Goal: Information Seeking & Learning: Learn about a topic

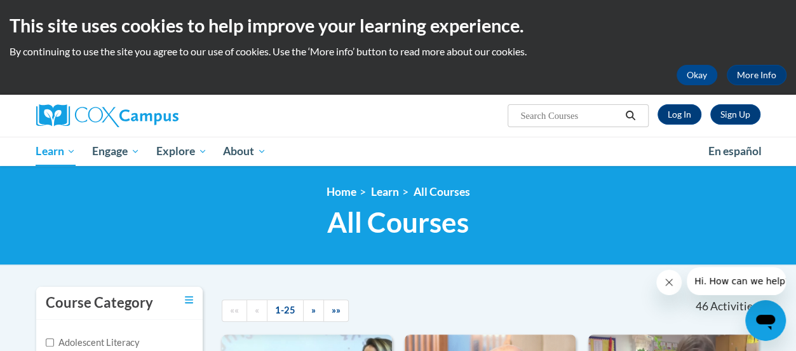
click at [586, 118] on input "Search..." at bounding box center [570, 115] width 102 height 15
type input "phonics traning"
click at [632, 111] on icon "Search" at bounding box center [631, 116] width 10 height 10
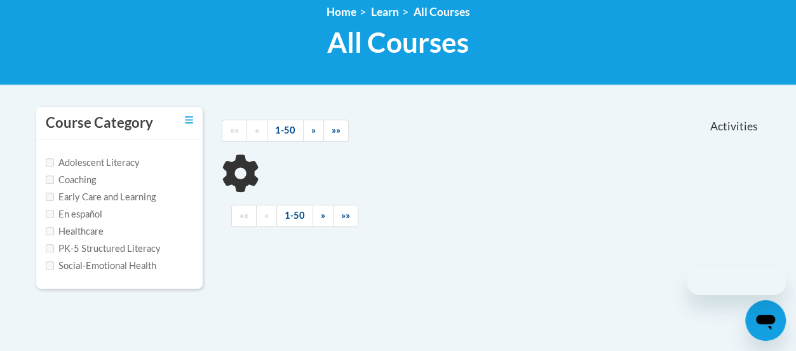
scroll to position [181, 0]
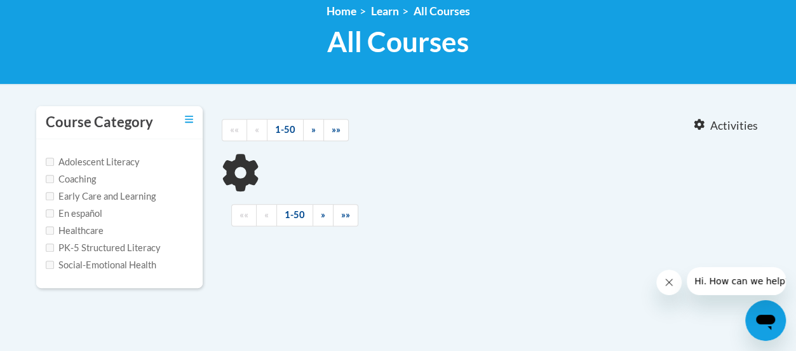
type input "phonics traning"
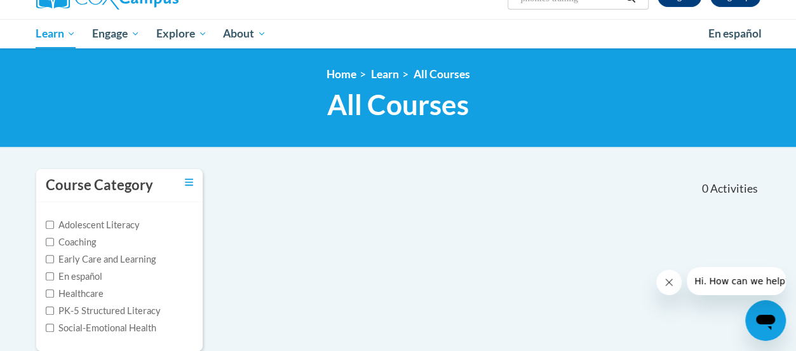
scroll to position [0, 0]
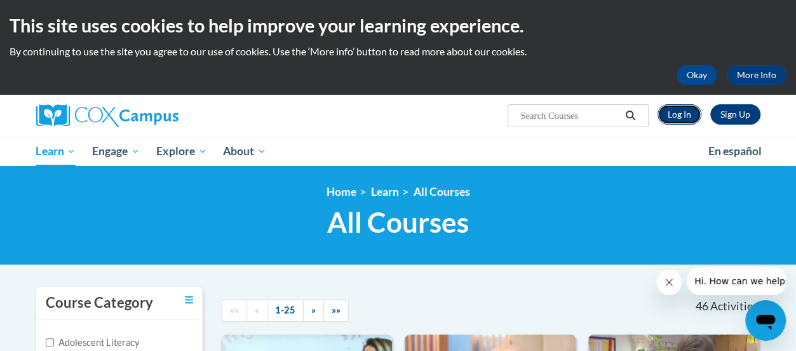
click at [689, 114] on link "Log In" at bounding box center [680, 114] width 44 height 20
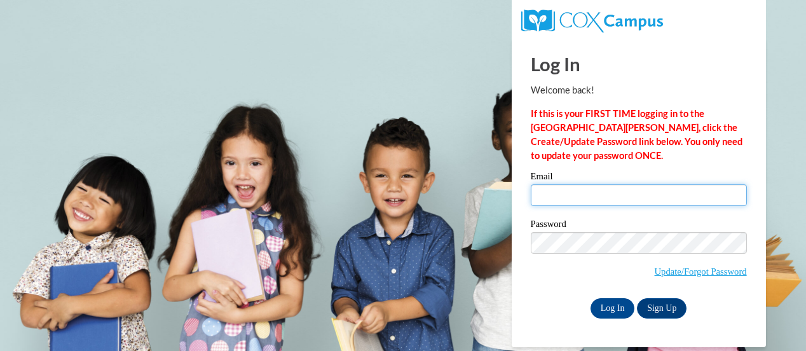
click at [559, 196] on input "Email" at bounding box center [639, 195] width 216 height 22
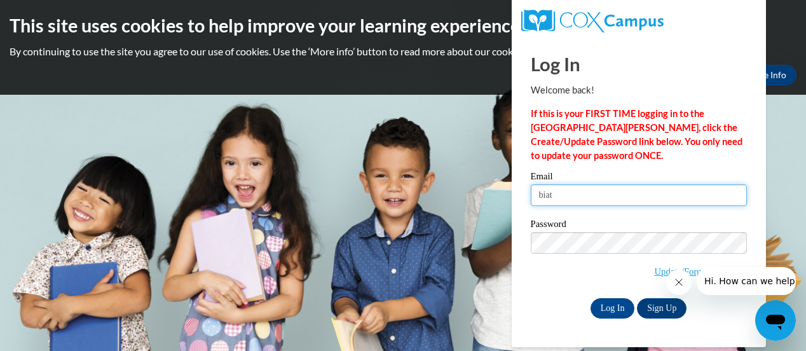
type input "[EMAIL_ADDRESS][DOMAIN_NAME]"
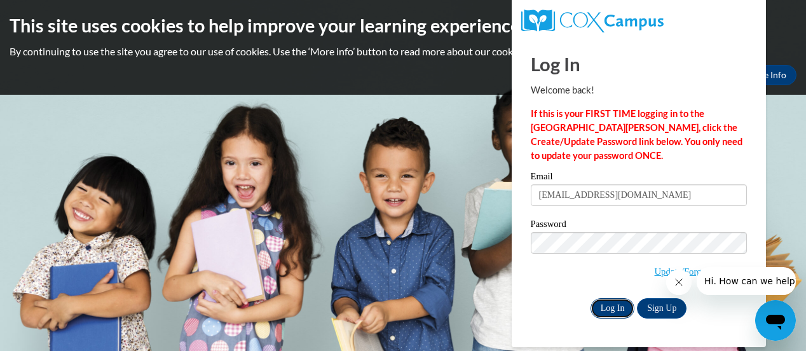
click at [619, 306] on input "Log In" at bounding box center [612, 308] width 44 height 20
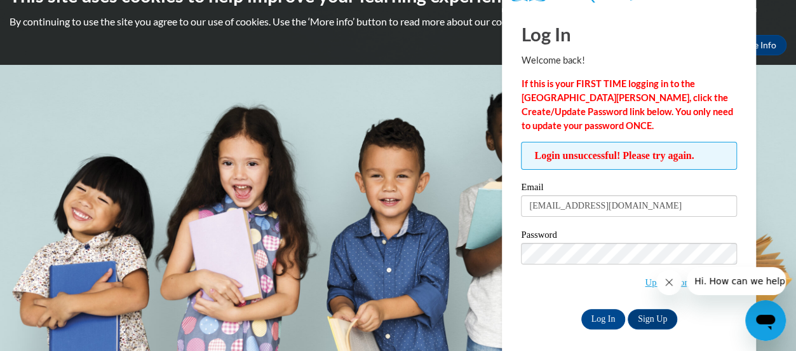
scroll to position [36, 0]
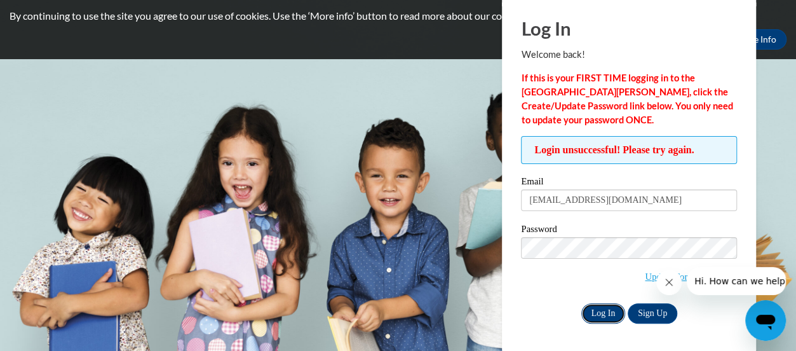
click at [608, 308] on input "Log In" at bounding box center [604, 313] width 44 height 20
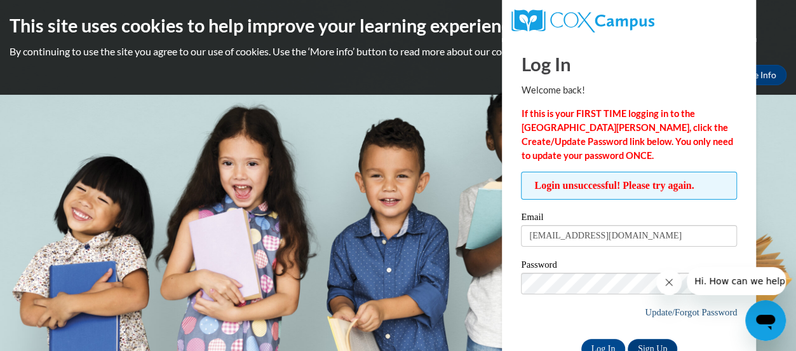
scroll to position [36, 0]
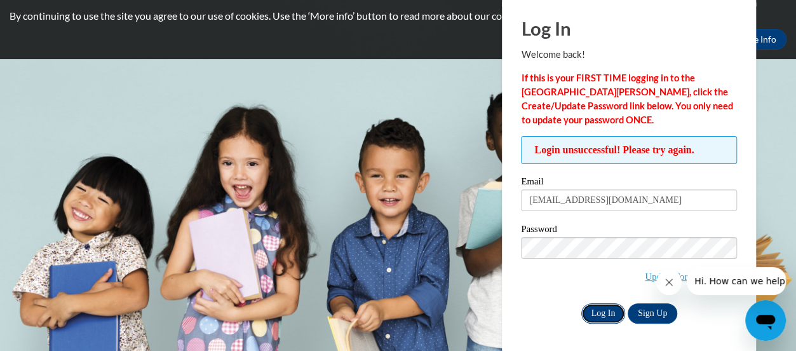
click at [615, 306] on input "Log In" at bounding box center [604, 313] width 44 height 20
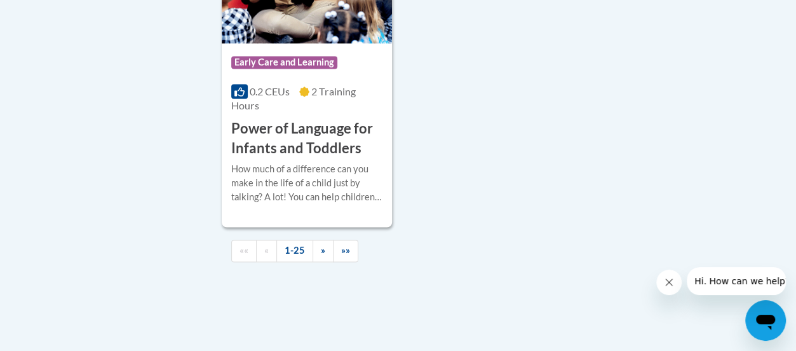
scroll to position [3324, 0]
click at [740, 285] on span "Hi. How can we help?" at bounding box center [742, 281] width 95 height 10
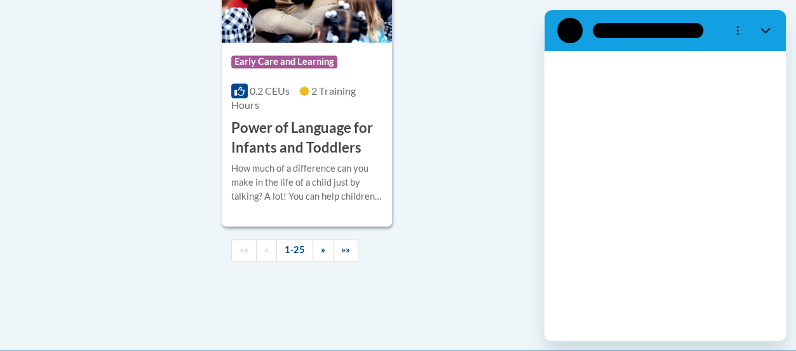
scroll to position [0, 0]
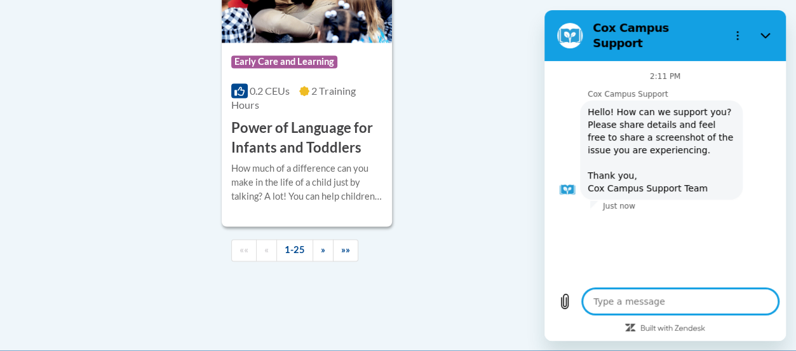
type textarea "i"
type textarea "x"
type textarea "i"
type textarea "x"
type textarea "i n"
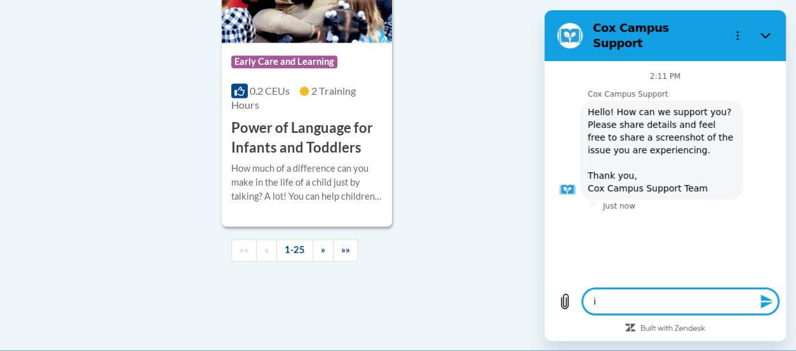
type textarea "x"
type textarea "i ne"
type textarea "x"
type textarea "i nee"
type textarea "x"
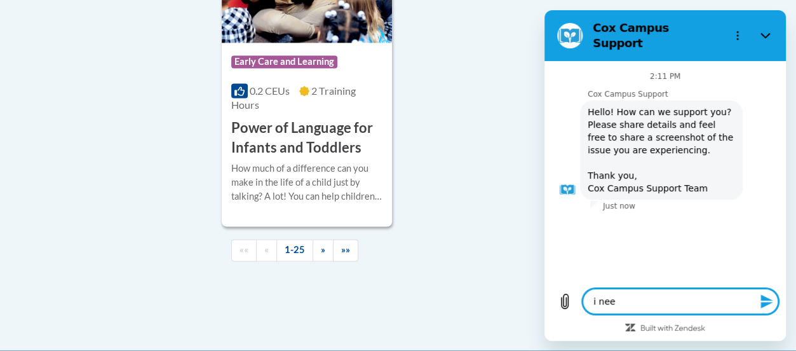
type textarea "i need"
type textarea "x"
type textarea "i need"
type textarea "x"
type textarea "i need y"
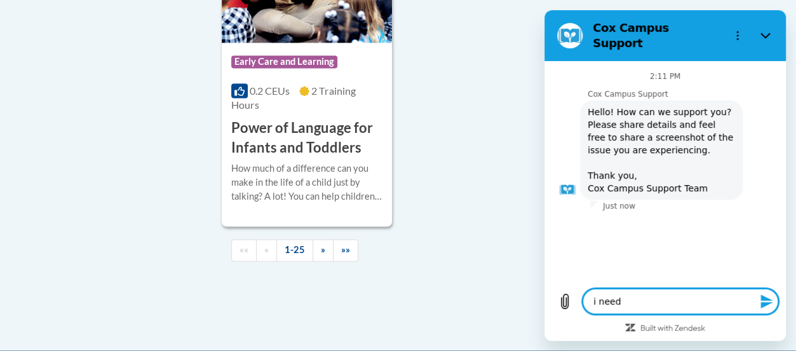
type textarea "x"
type textarea "i need"
type textarea "x"
type textarea "i need t"
type textarea "x"
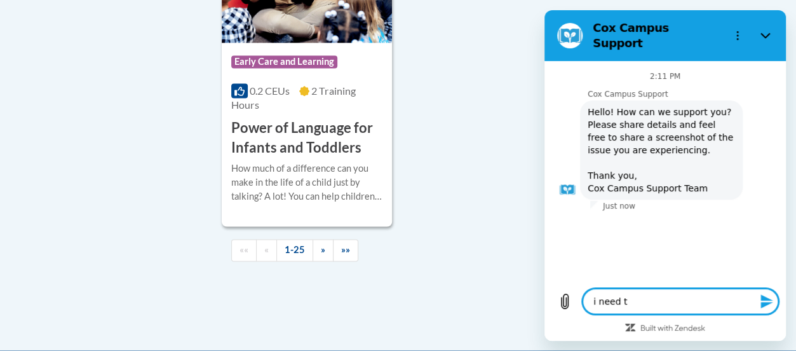
type textarea "i need to"
type textarea "x"
type textarea "i need to"
type textarea "x"
type textarea "i need to o"
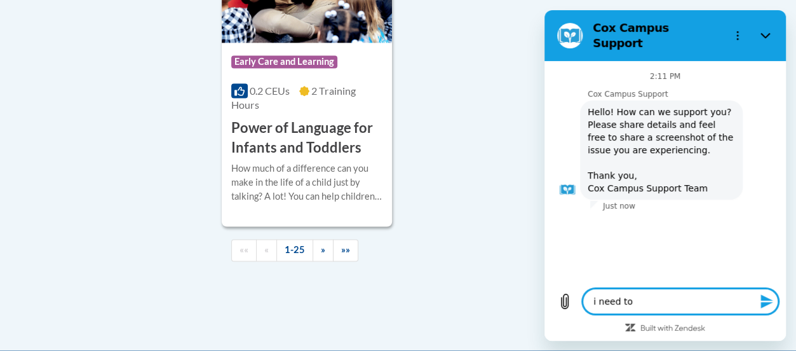
type textarea "x"
type textarea "i need to op"
type textarea "x"
type textarea "i need to ope"
type textarea "x"
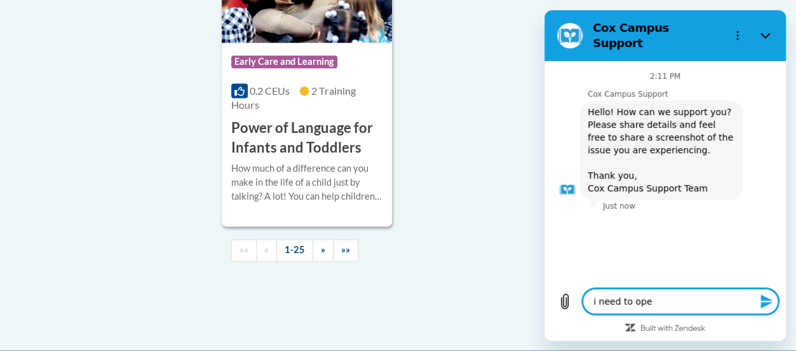
type textarea "i need to open"
type textarea "x"
type textarea "i need to open"
type textarea "x"
type textarea "i need to open p"
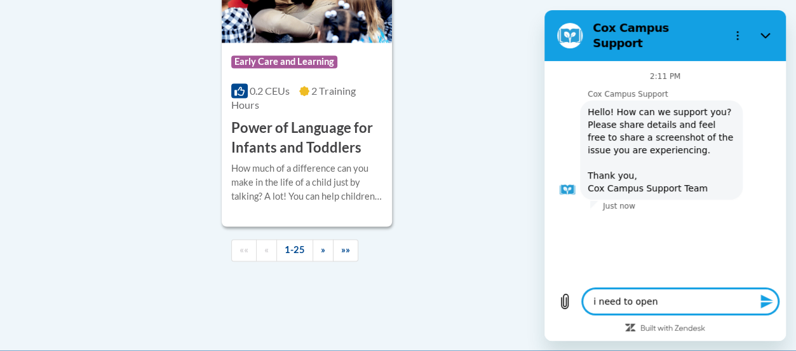
type textarea "x"
type textarea "i need to open ph"
type textarea "x"
type textarea "i need to open pho"
type textarea "x"
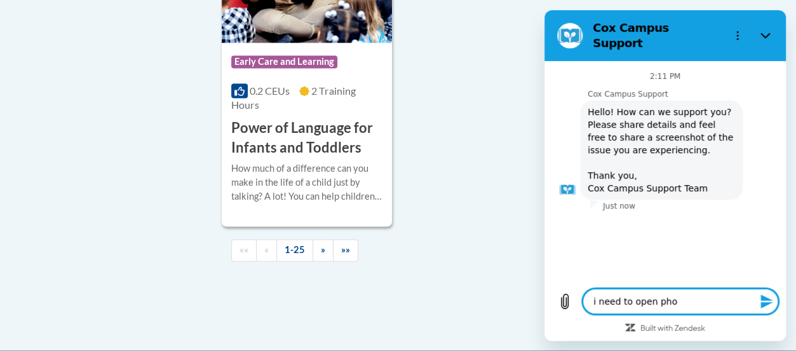
type textarea "i need to open phon"
type textarea "x"
type textarea "i need to open phoni"
type textarea "x"
type textarea "i need to open phonic"
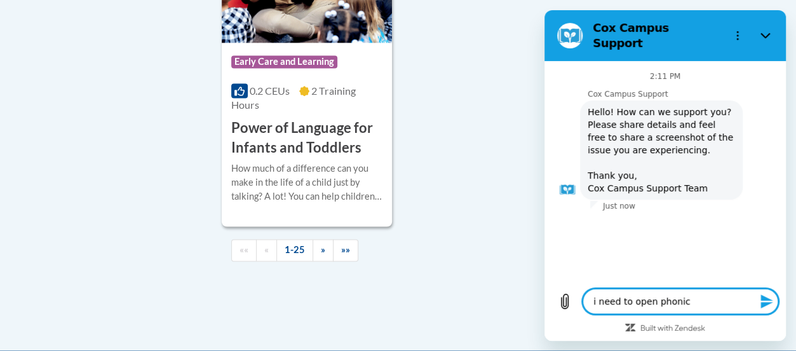
type textarea "x"
type textarea "i need to open phonics"
type textarea "x"
type textarea "i need to open phonics"
type textarea "x"
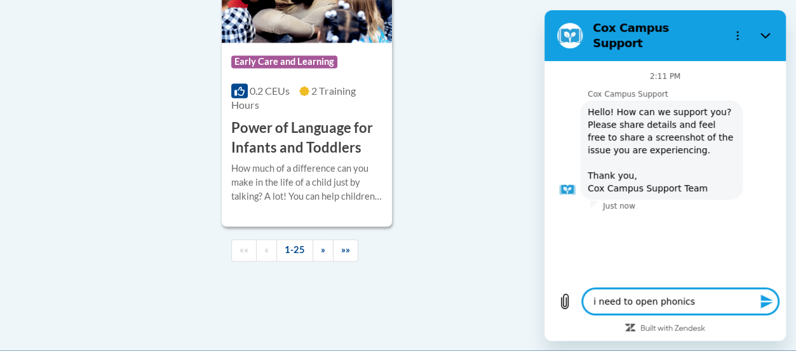
type textarea "i need to open phonics"
type textarea "x"
type textarea "i need to open phonics t"
type textarea "x"
type textarea "i need to open phonics tr"
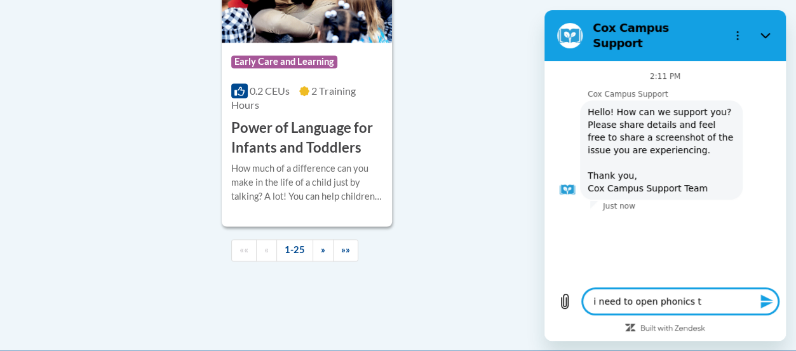
type textarea "x"
type textarea "i need to open phonics tra"
type textarea "x"
type textarea "i need to open phonics tran"
type textarea "x"
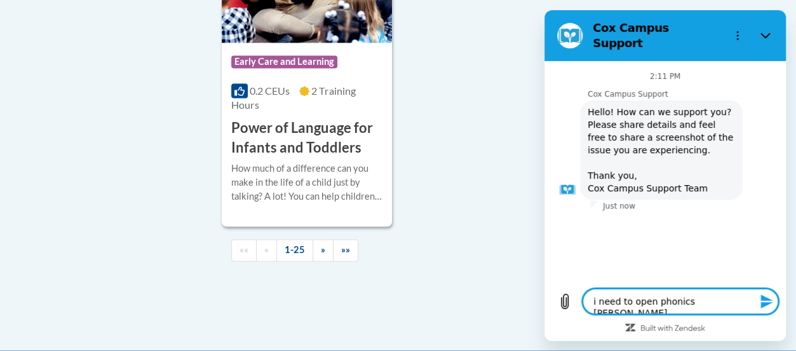
type textarea "i need to open phonics trani"
type textarea "x"
type textarea "i need to open phonics tranin"
type textarea "x"
type textarea "i need to open phonics traning"
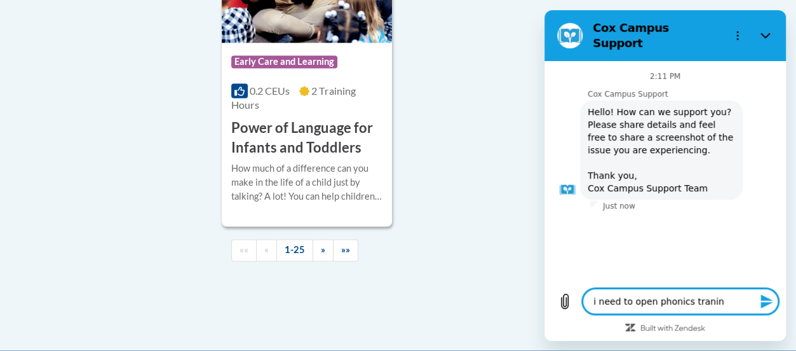
type textarea "x"
type textarea "i need to open phonics traning"
type textarea "x"
type textarea "i need to open phonics traning c"
type textarea "x"
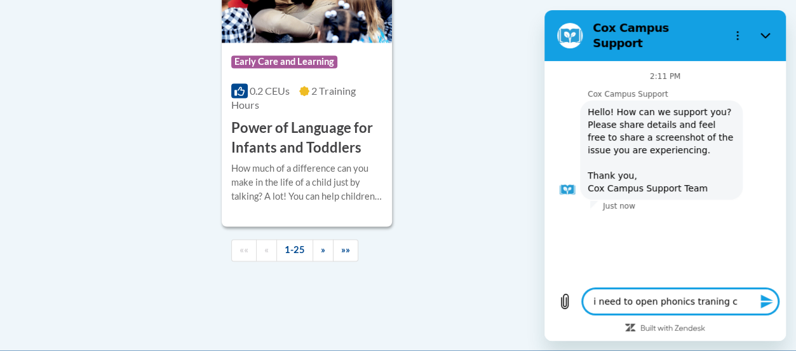
type textarea "i need to open phonics traning co"
type textarea "x"
type textarea "i need to open phonics traning cou"
type textarea "x"
type textarea "i need to open phonics traning cour"
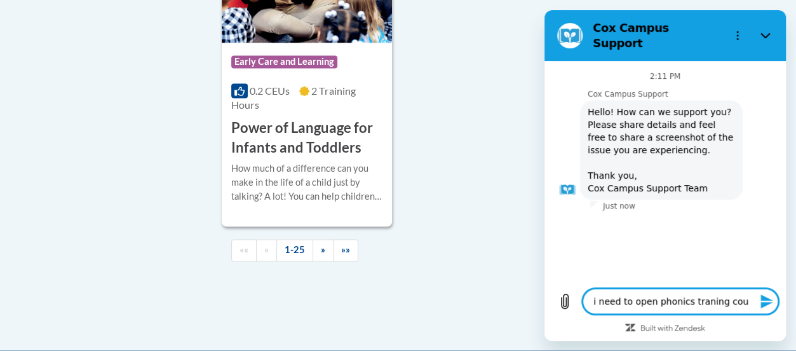
type textarea "x"
type textarea "i need to open phonics traning cours"
type textarea "x"
type textarea "i need to open phonics traning course"
type textarea "x"
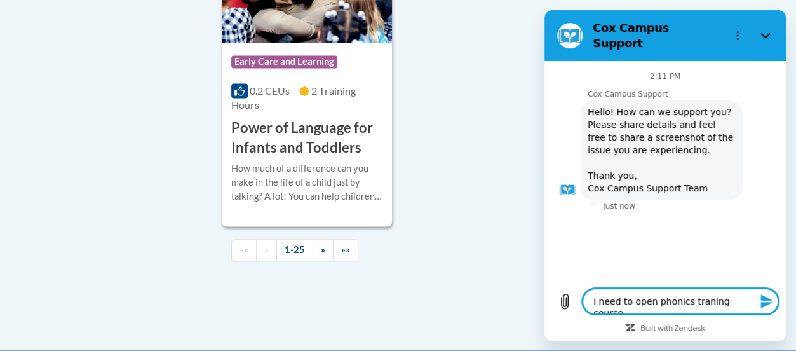
type textarea "i need to open phonics traning courses"
type textarea "x"
type textarea "i need to open phonics traning courses"
click at [765, 299] on icon "Send message" at bounding box center [767, 301] width 12 height 14
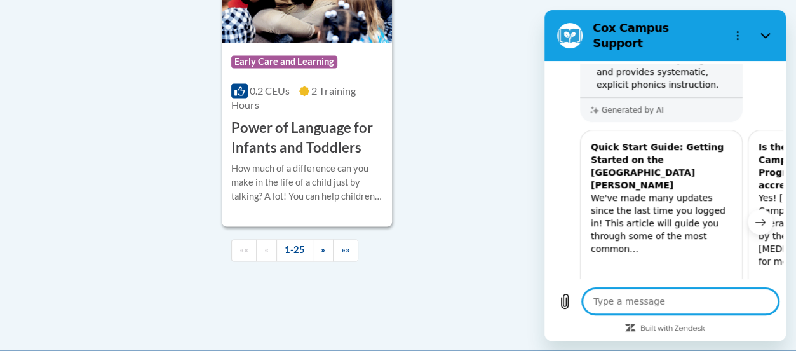
type textarea "x"
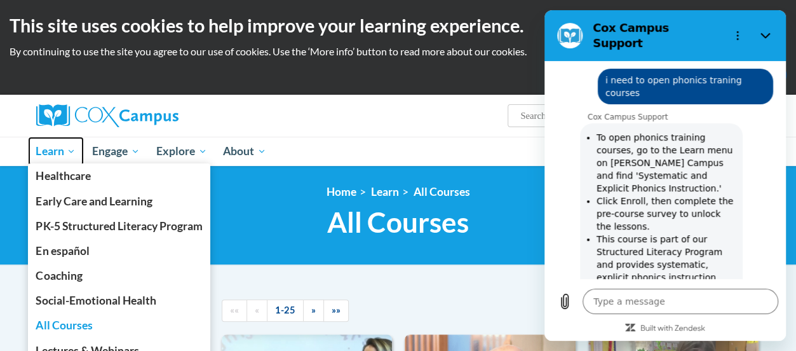
click at [64, 158] on span "Learn" at bounding box center [56, 151] width 40 height 15
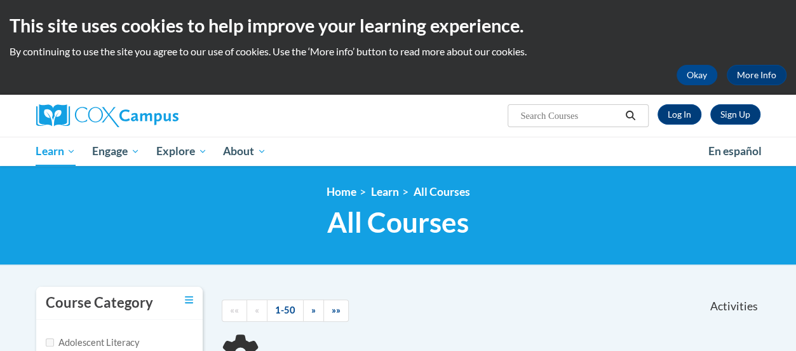
click at [59, 151] on span "Learn" at bounding box center [56, 151] width 40 height 15
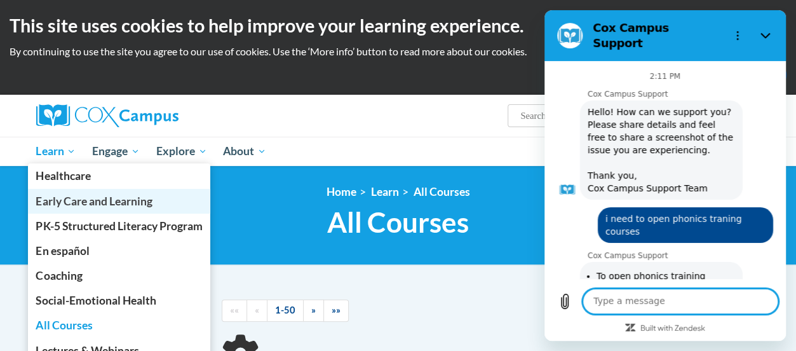
scroll to position [406, 0]
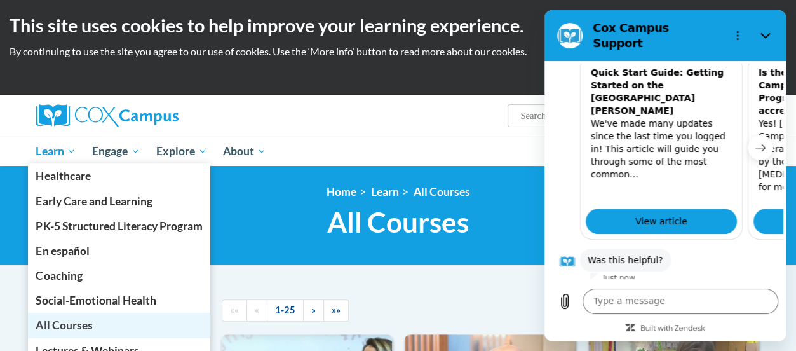
click at [74, 318] on span "All Courses" at bounding box center [64, 324] width 57 height 13
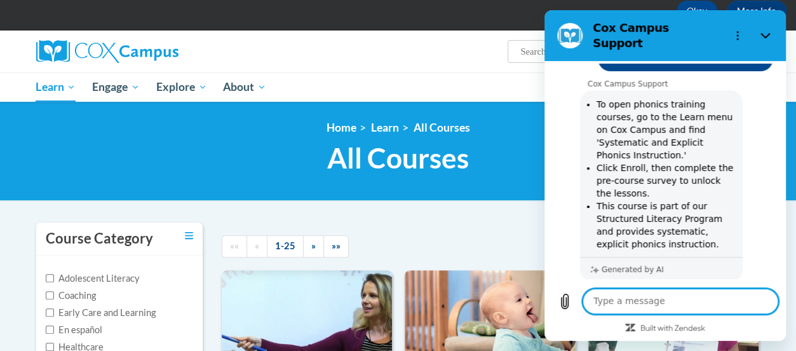
scroll to position [69, 0]
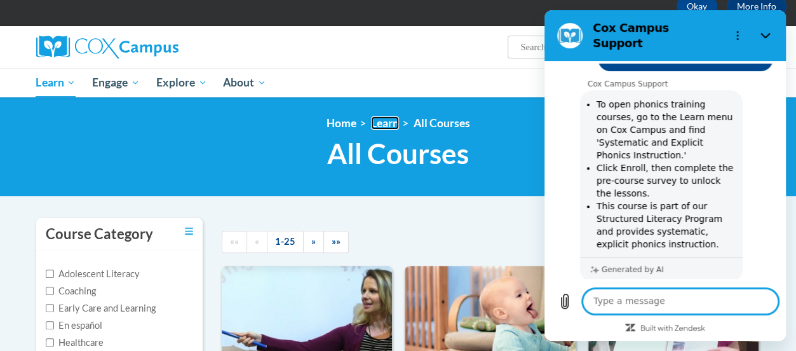
click at [388, 126] on link "Learn" at bounding box center [385, 122] width 28 height 13
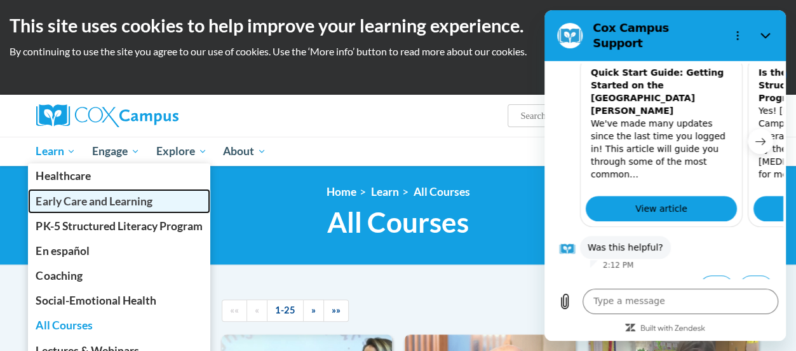
click at [90, 198] on span "Early Care and Learning" at bounding box center [94, 200] width 116 height 13
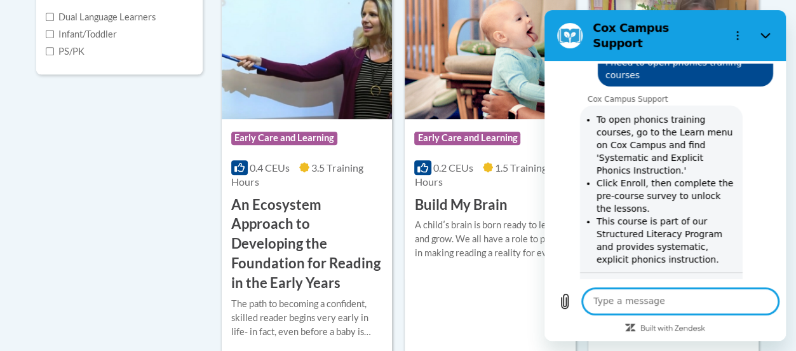
scroll to position [498, 0]
click at [306, 134] on span "Early Care and Learning" at bounding box center [284, 137] width 106 height 13
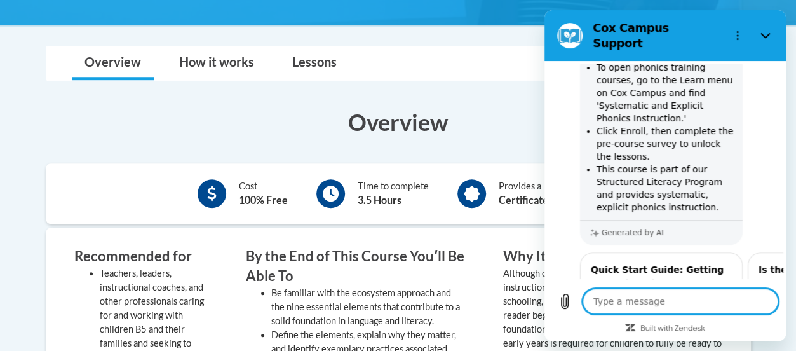
scroll to position [206, 0]
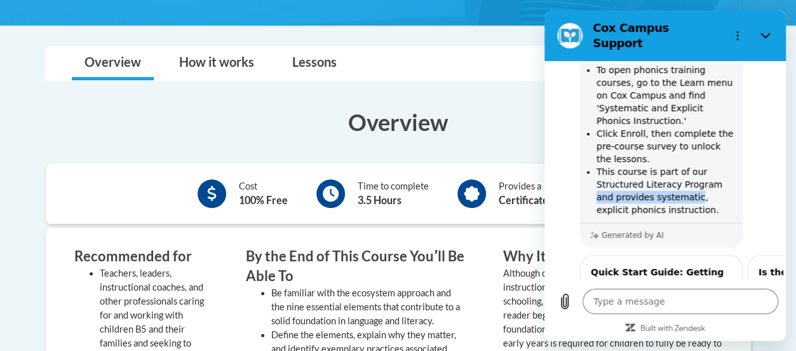
drag, startPoint x: 705, startPoint y: 173, endPoint x: 676, endPoint y: 186, distance: 32.1
click at [676, 186] on li "This course is part of our Structured Literacy Program and provides systematic,…" at bounding box center [666, 190] width 139 height 51
click at [674, 196] on li "This course is part of our Structured Literacy Program and provides systematic,…" at bounding box center [666, 190] width 139 height 51
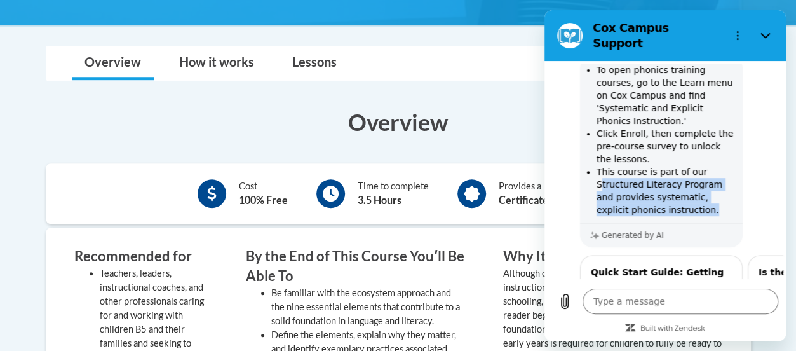
drag, startPoint x: 601, startPoint y: 174, endPoint x: 704, endPoint y: 200, distance: 106.2
click at [704, 200] on li "This course is part of our Structured Literacy Program and provides systematic,…" at bounding box center [666, 190] width 139 height 51
copy li "tructured Literacy Program and provides systematic, explicit phonics instructio…"
click at [769, 31] on icon "Close" at bounding box center [766, 36] width 10 height 10
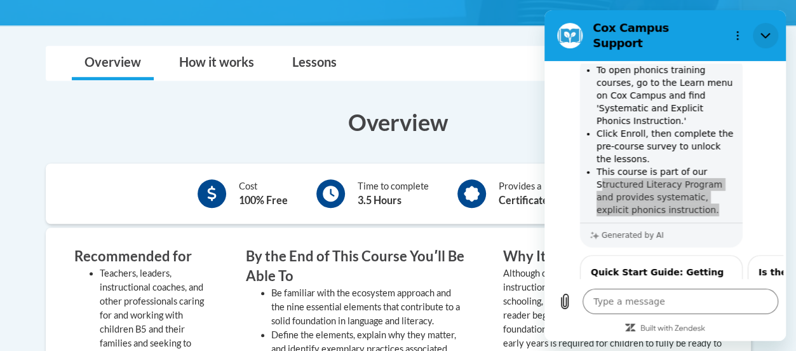
type textarea "x"
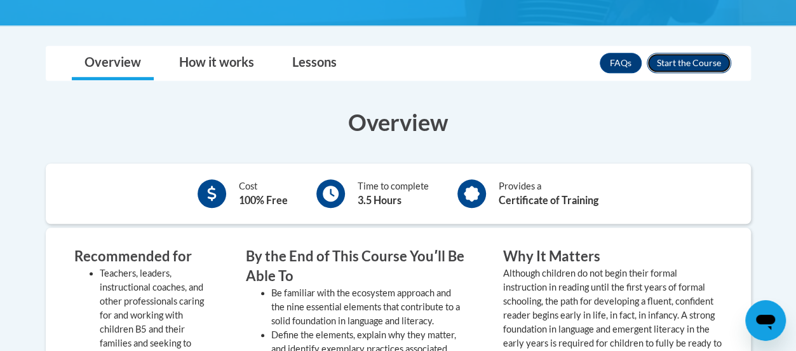
click at [688, 60] on button "Enroll" at bounding box center [689, 63] width 85 height 20
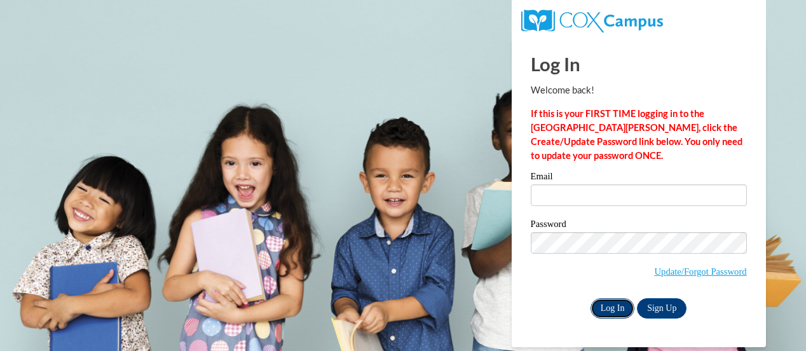
click at [625, 307] on input "Log In" at bounding box center [612, 308] width 44 height 20
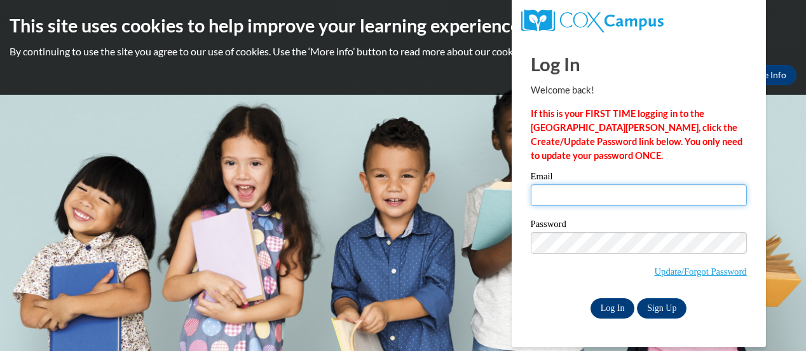
type input "[EMAIL_ADDRESS][DOMAIN_NAME]"
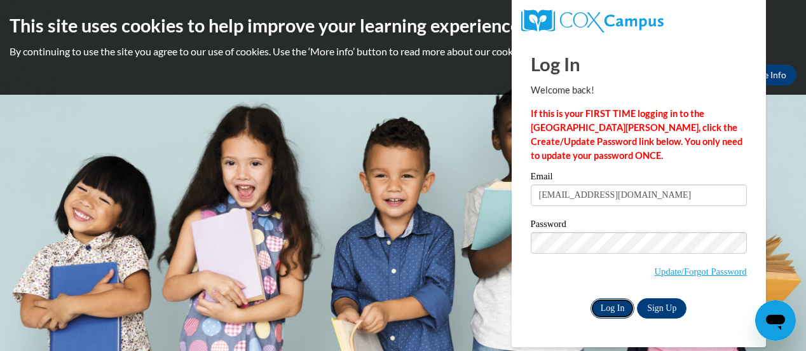
click at [622, 306] on input "Log In" at bounding box center [612, 308] width 44 height 20
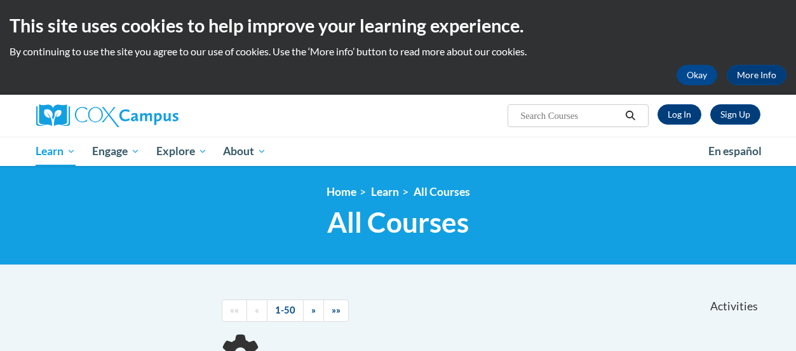
click at [540, 119] on input "Search..." at bounding box center [570, 115] width 102 height 15
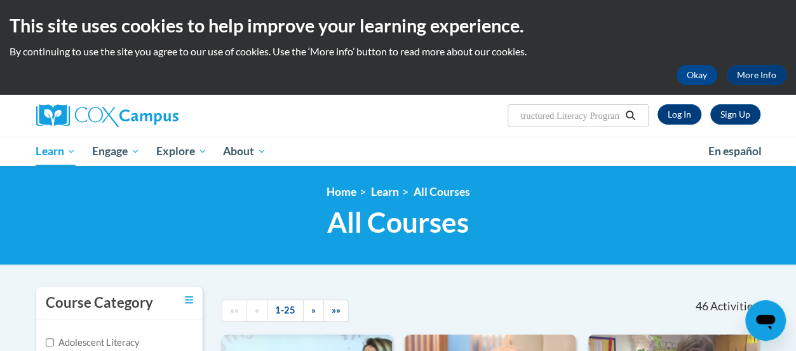
scroll to position [22, 0]
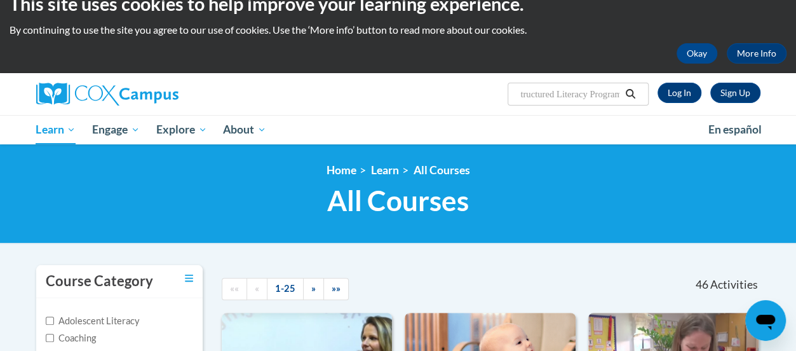
click at [522, 92] on input "tructured Literacy Program and provides systematic, explicit phonics instructio…" at bounding box center [570, 93] width 102 height 15
type input "Structured Literacy Program and provides systematic, explicit phonics instructi…"
click at [634, 94] on icon "Search" at bounding box center [631, 94] width 10 height 10
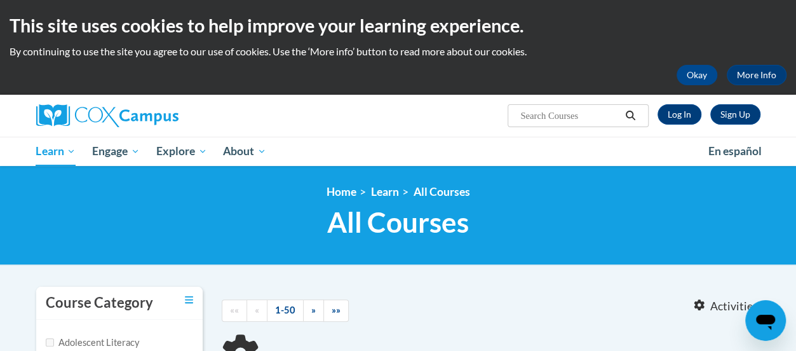
type input "Structured Literacy Program and provides systematic, explicit phonics instructi…"
click at [609, 114] on input "Structured Literacy Program and provides systematic, explicit phonics instructi…" at bounding box center [570, 115] width 102 height 15
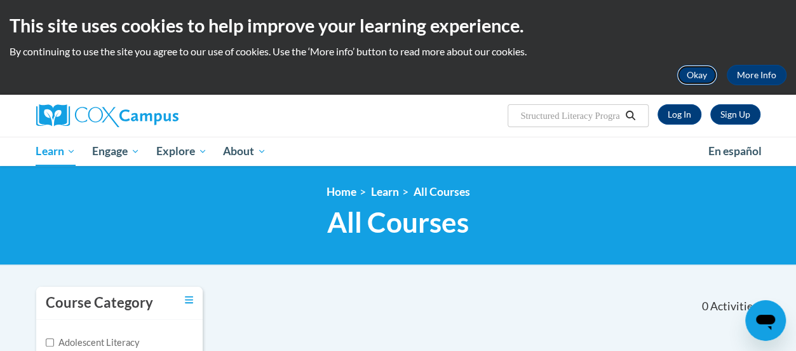
click at [704, 79] on button "Okay" at bounding box center [697, 75] width 41 height 20
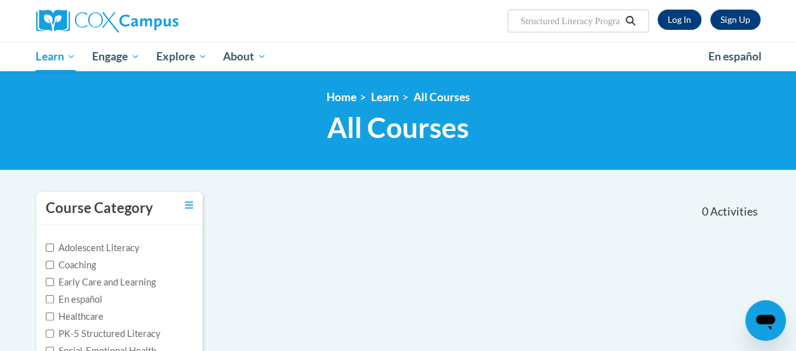
click at [629, 22] on icon "Search" at bounding box center [631, 21] width 10 height 10
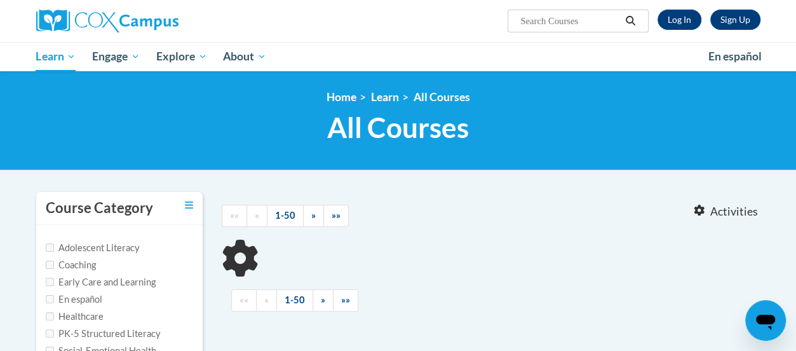
type input "Structured Literacy Program and provides systematic, explicit phonics instructi…"
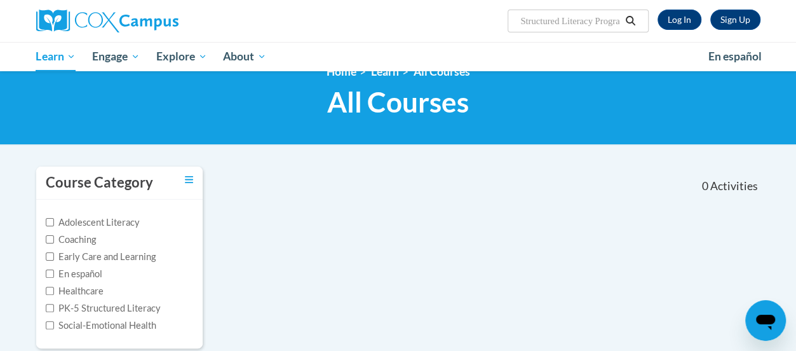
scroll to position [22, 0]
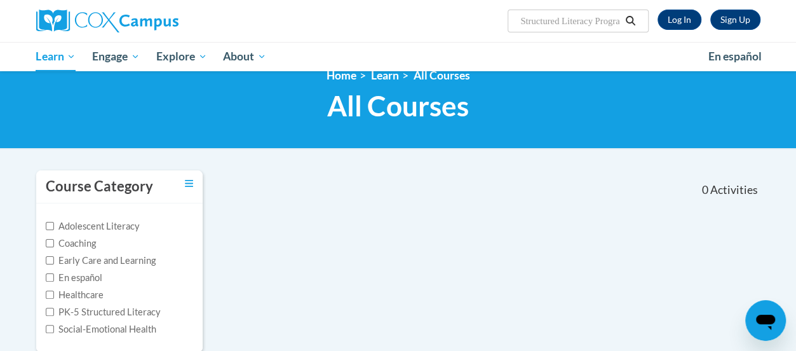
click at [151, 307] on label "PK-5 Structured Literacy" at bounding box center [103, 312] width 115 height 14
click at [54, 308] on input "PK-5 Structured Literacy" at bounding box center [50, 312] width 8 height 8
checkbox input "true"
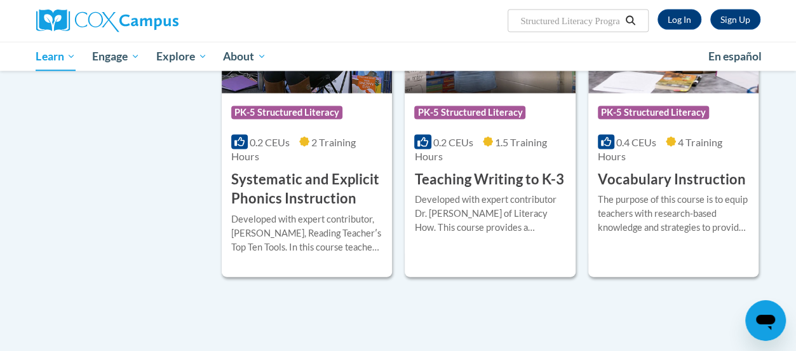
scroll to position [1343, 0]
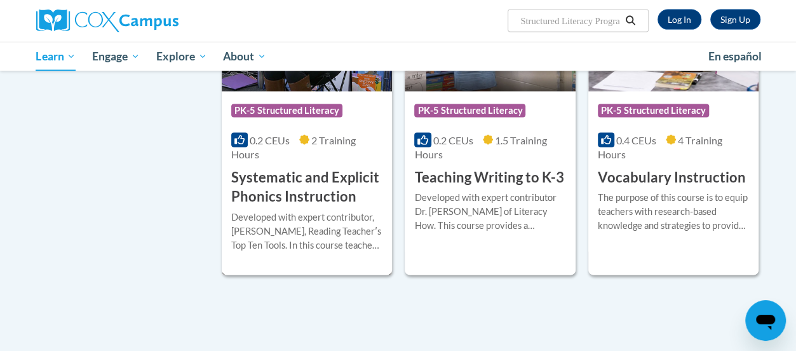
click at [320, 185] on h3 "Systematic and Explicit Phonics Instruction" at bounding box center [306, 187] width 151 height 39
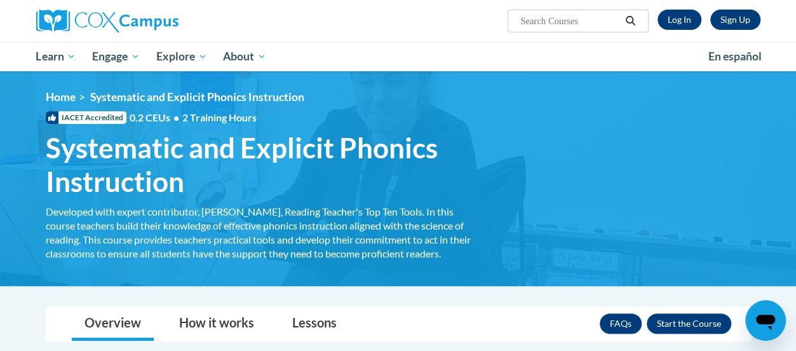
click at [545, 18] on input "Search..." at bounding box center [570, 20] width 102 height 15
paste input "Positive Behaviour Management for Teachers"
type input "Positive Behaviour Management for Teachers"
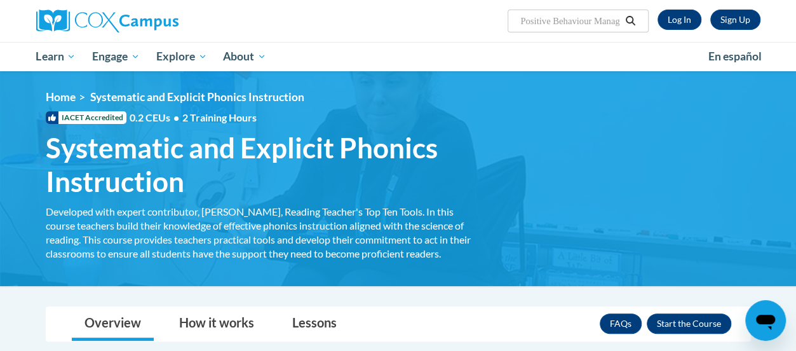
click at [631, 23] on icon "Search" at bounding box center [631, 21] width 10 height 10
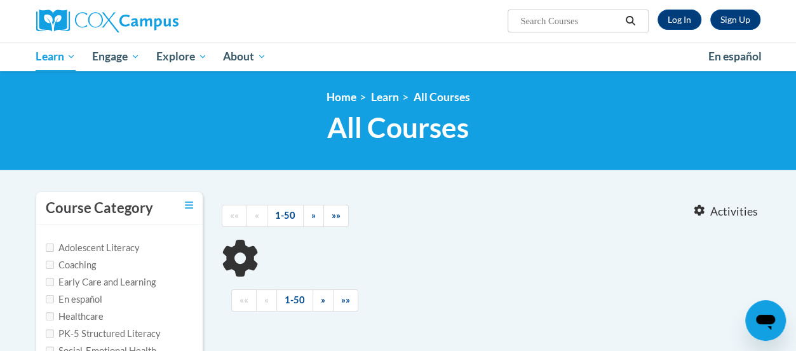
type input "Positive Behaviour Management for Teachers"
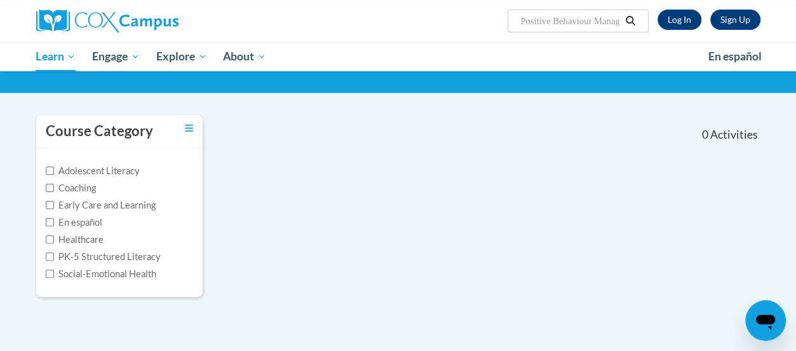
scroll to position [79, 0]
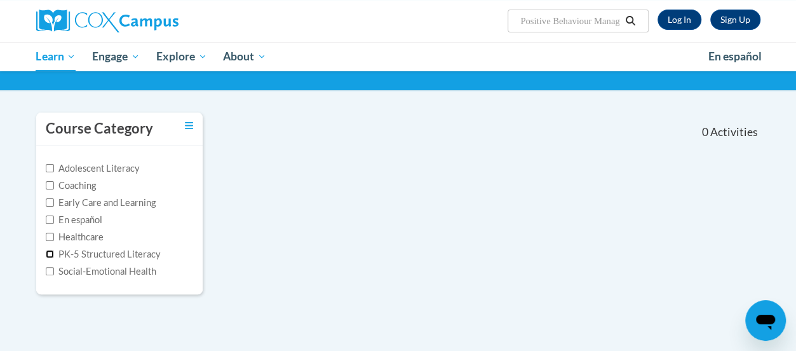
click at [48, 251] on input "PK-5 Structured Literacy" at bounding box center [50, 254] width 8 height 8
checkbox input "true"
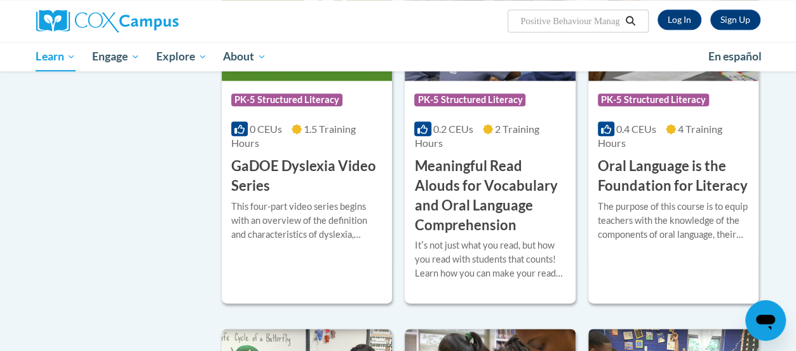
scroll to position [617, 0]
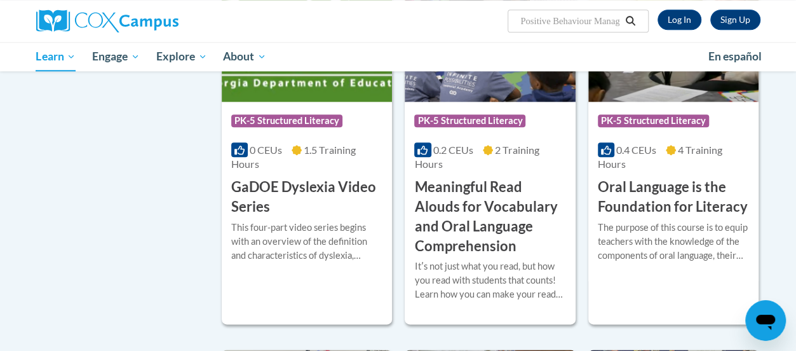
click at [629, 21] on icon "Search" at bounding box center [631, 21] width 10 height 10
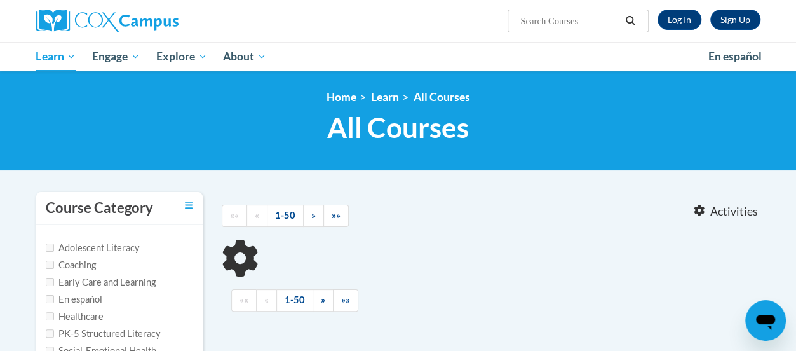
type input "Positive Behaviour Management for Teachers"
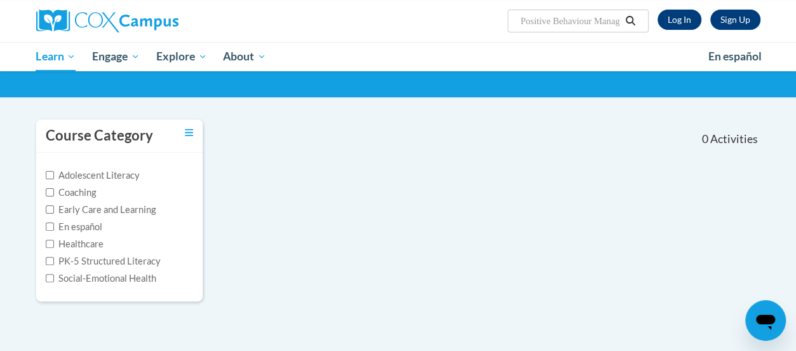
scroll to position [92, 0]
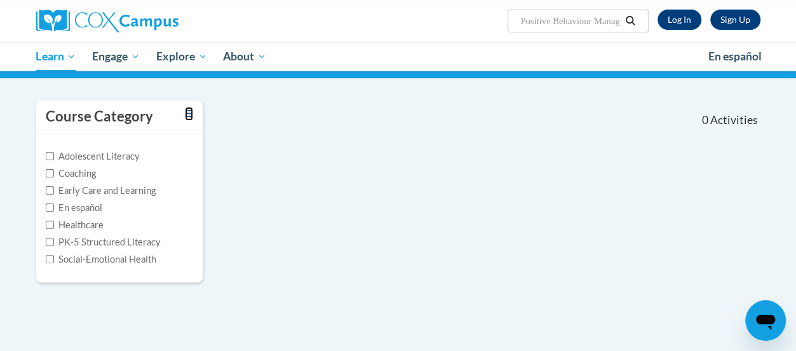
click at [188, 118] on link "Toggle collapse" at bounding box center [189, 114] width 8 height 14
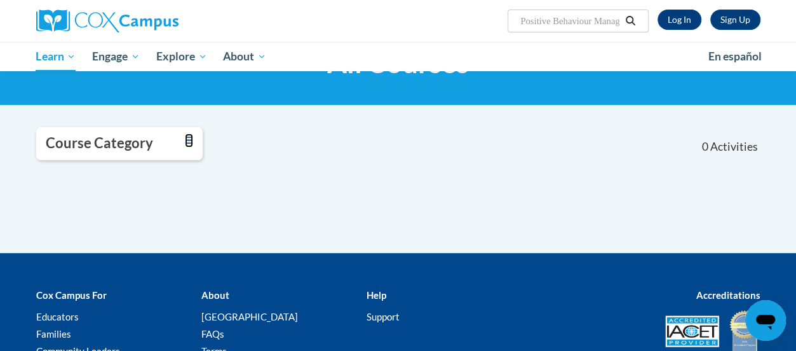
scroll to position [0, 0]
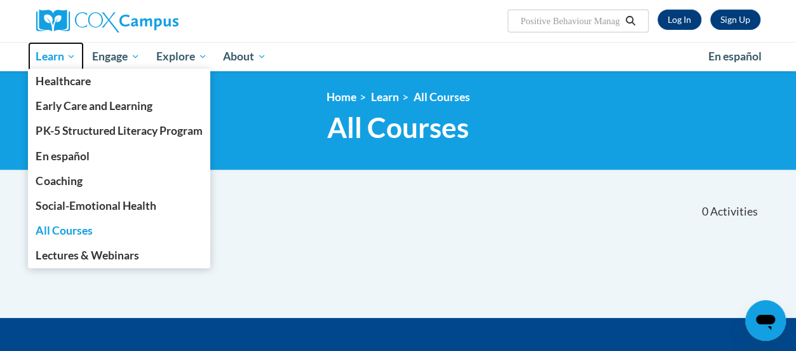
click at [56, 62] on span "Learn" at bounding box center [56, 56] width 40 height 15
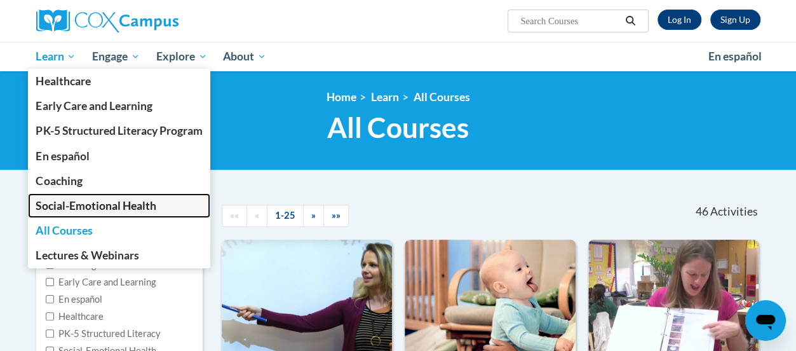
click at [108, 205] on span "Social-Emotional Health" at bounding box center [96, 205] width 120 height 13
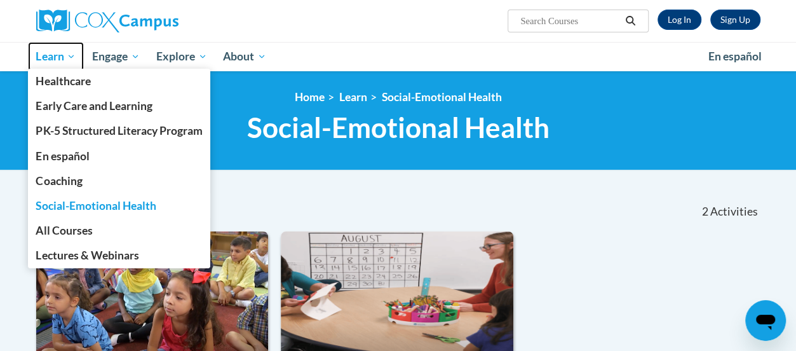
click at [65, 61] on span "Learn" at bounding box center [56, 56] width 40 height 15
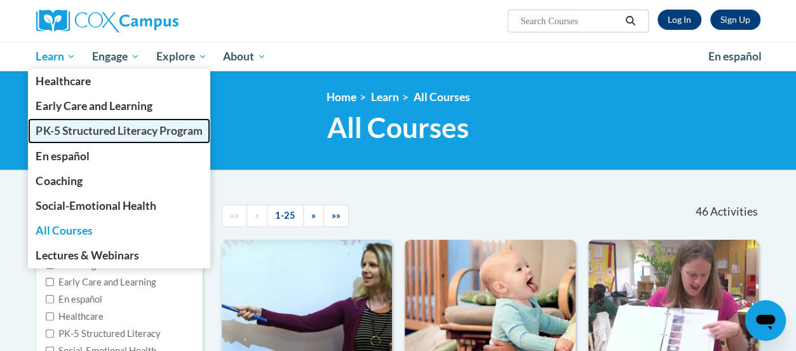
click at [71, 122] on link "PK-5 Structured Literacy Program" at bounding box center [119, 130] width 183 height 25
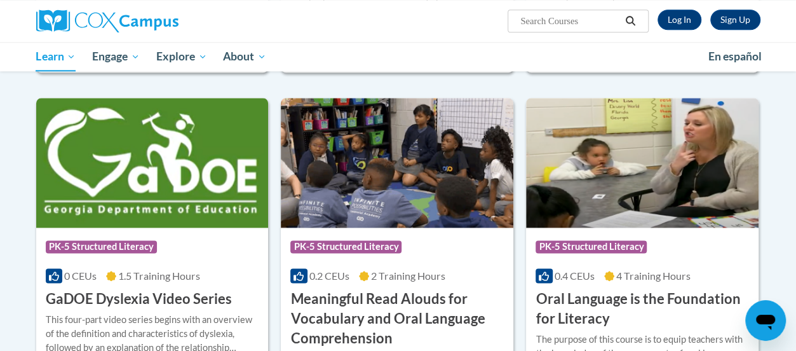
scroll to position [705, 0]
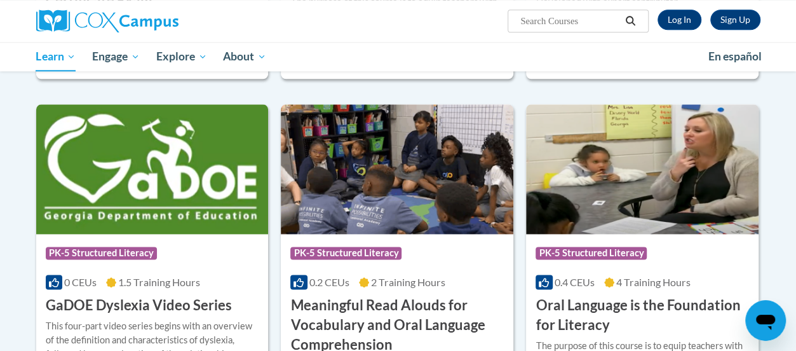
click at [540, 22] on input "Search..." at bounding box center [570, 20] width 102 height 15
paste input "Positive Behaviour Management for Teachers"
click at [576, 24] on input "-Positive Behaviour Management for Teachers" at bounding box center [570, 20] width 102 height 15
click at [525, 22] on input "-Positive Behavior Management for Teachers" at bounding box center [570, 20] width 102 height 15
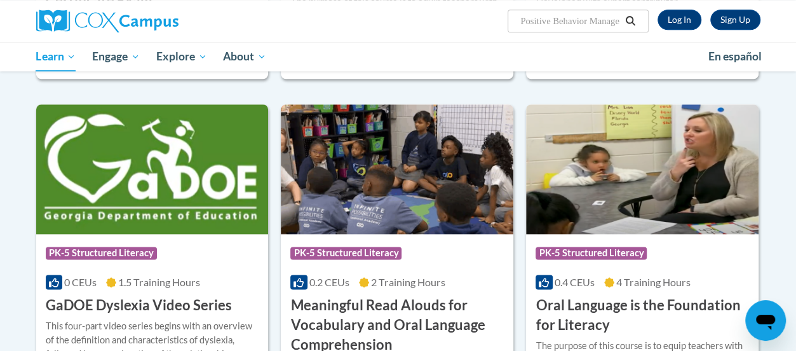
type input "Positive Behavior Management for Teachers"
click at [632, 20] on icon "Search" at bounding box center [630, 21] width 11 height 10
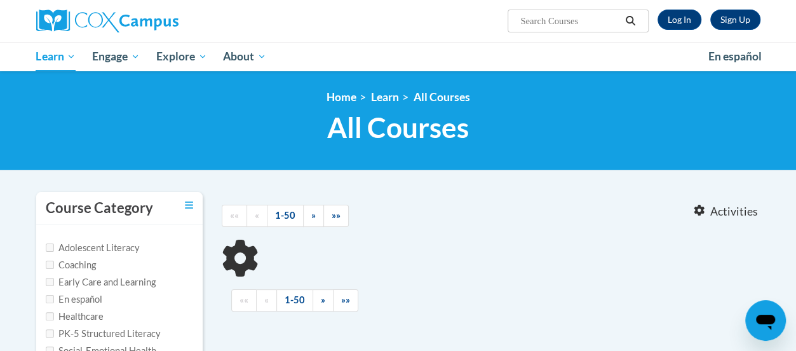
type input "Positive Behavior Management for Teachers"
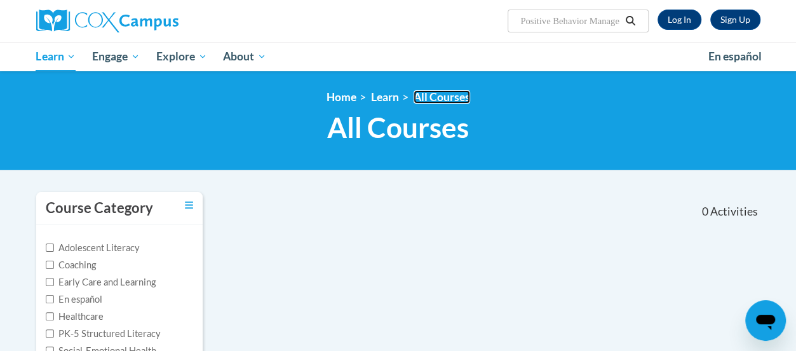
click at [441, 92] on link "All Courses" at bounding box center [442, 96] width 57 height 13
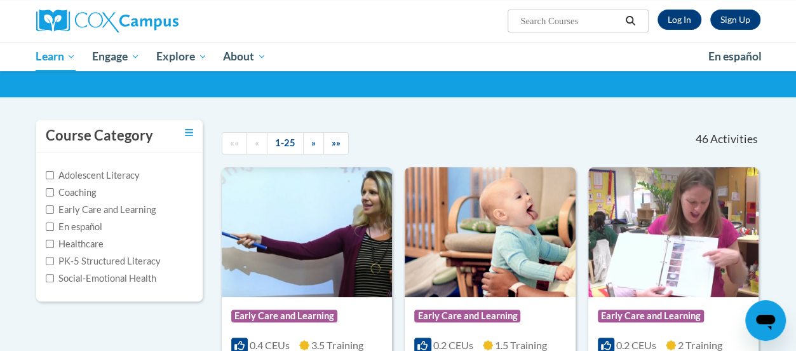
scroll to position [90, 0]
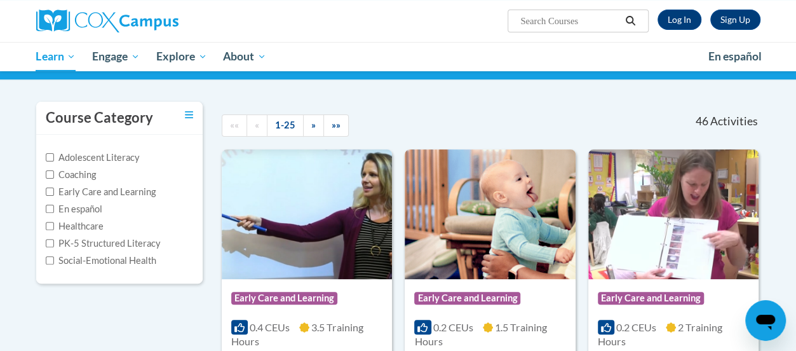
click at [544, 23] on input "Search..." at bounding box center [570, 20] width 102 height 15
click at [544, 23] on input "Behaviour" at bounding box center [570, 20] width 102 height 15
type input "Behavior"
click at [634, 20] on icon "Search" at bounding box center [631, 21] width 10 height 10
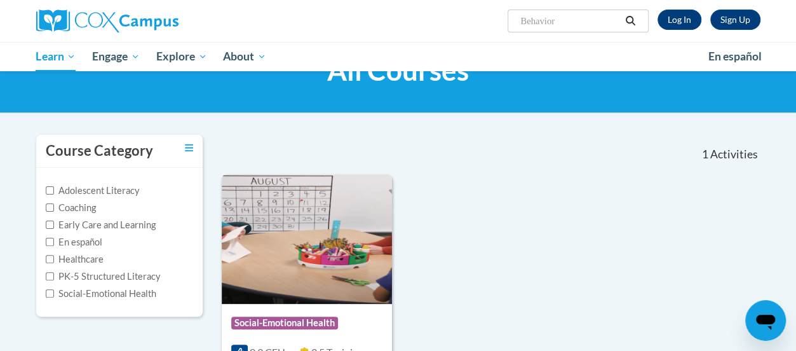
scroll to position [57, 0]
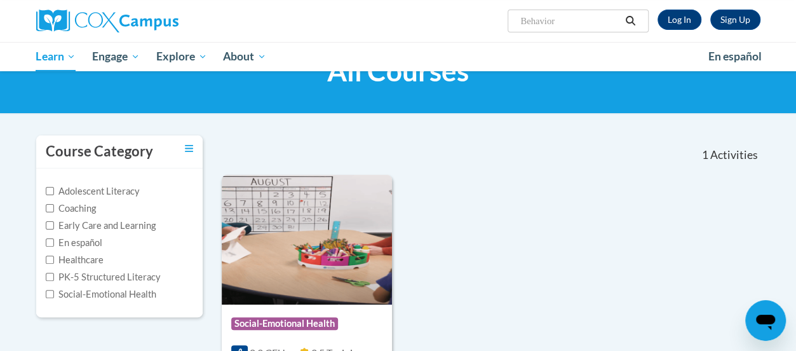
click at [571, 22] on input "Behavior" at bounding box center [570, 20] width 102 height 15
type input "Behavior management"
click at [632, 24] on icon "Search" at bounding box center [630, 21] width 11 height 10
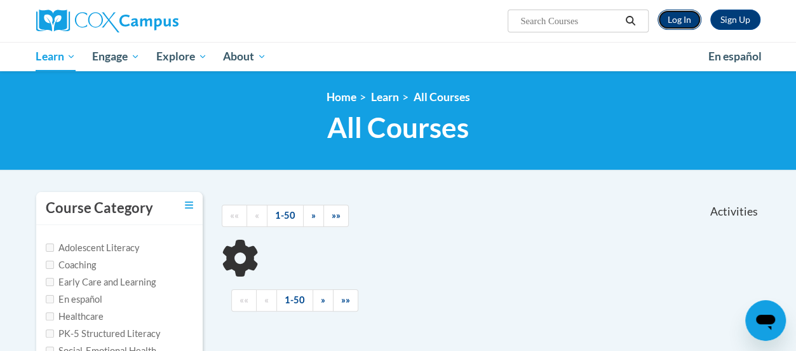
click at [667, 20] on link "Log In" at bounding box center [680, 20] width 44 height 20
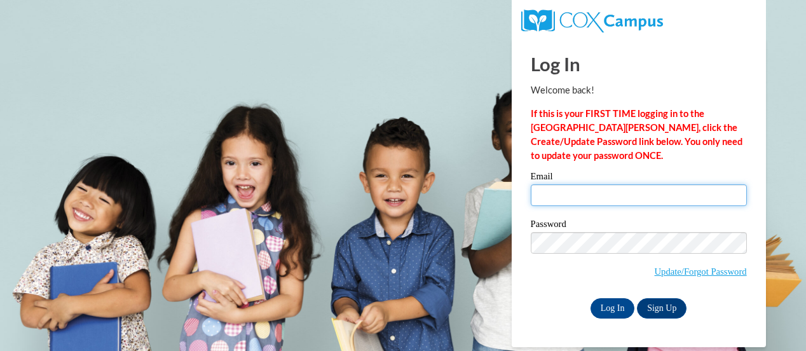
click at [549, 194] on input "Email" at bounding box center [639, 195] width 216 height 22
type input "[EMAIL_ADDRESS][DOMAIN_NAME]"
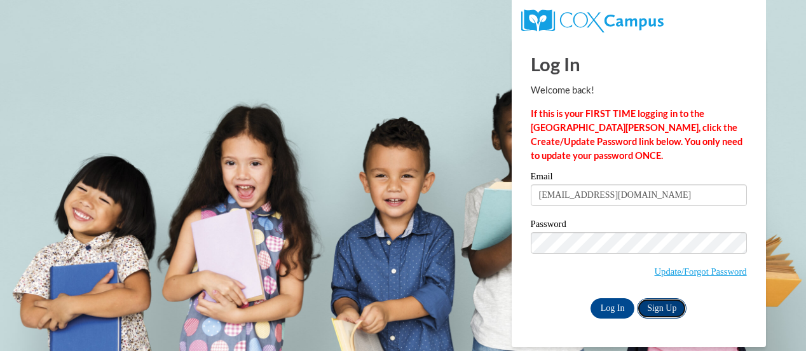
click at [664, 304] on link "Sign Up" at bounding box center [662, 308] width 50 height 20
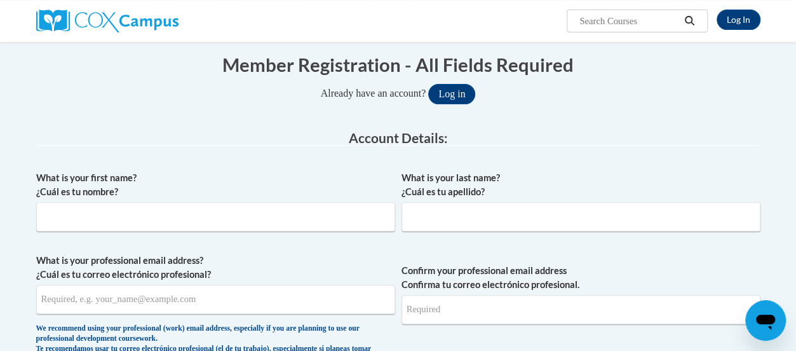
scroll to position [119, 0]
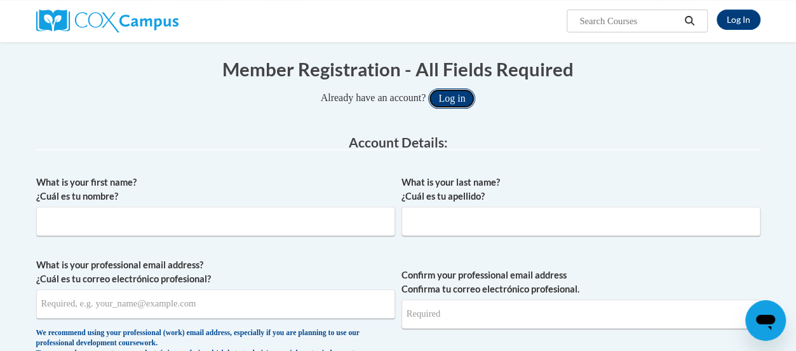
click at [460, 95] on button "Log in" at bounding box center [451, 98] width 47 height 20
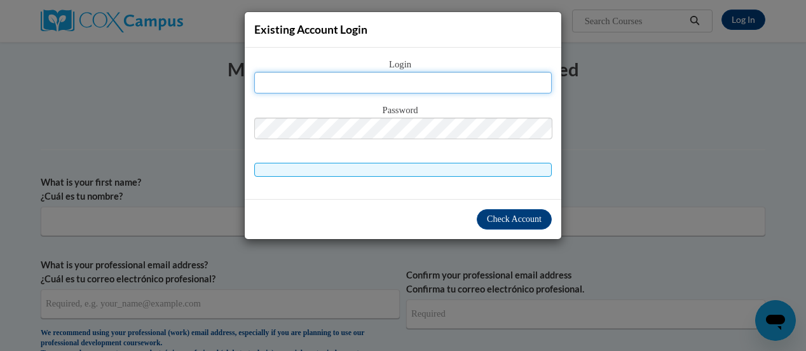
click at [409, 82] on input "text" at bounding box center [402, 83] width 297 height 22
type input "[EMAIL_ADDRESS][DOMAIN_NAME]"
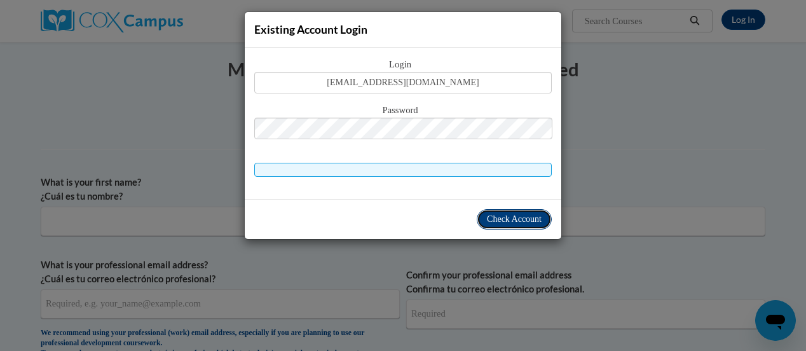
click at [491, 220] on span "Check Account" at bounding box center [514, 219] width 55 height 10
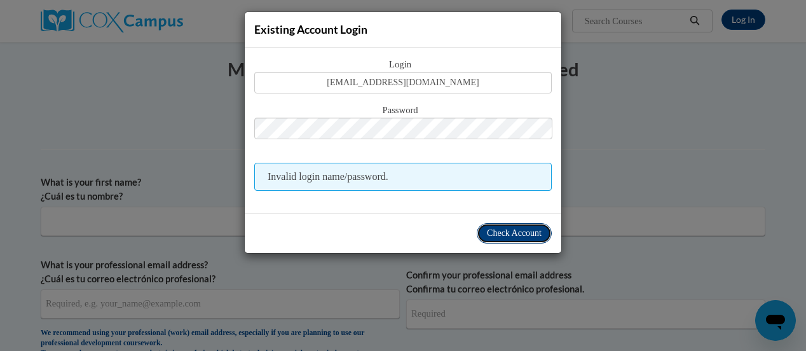
click at [502, 229] on span "Check Account" at bounding box center [514, 233] width 55 height 10
click at [493, 233] on span "Check Account" at bounding box center [514, 233] width 55 height 10
click at [207, 219] on div "Existing Account Login Login biatrice.tengwa@charterschools.ae Password Invalid…" at bounding box center [403, 175] width 806 height 351
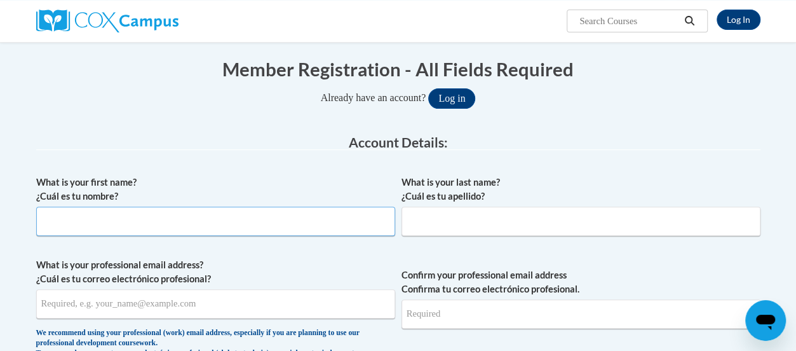
click at [207, 219] on input "What is your first name? ¿Cuál es tu nombre?" at bounding box center [215, 221] width 359 height 29
type input "Biatrice"
click at [436, 221] on input "What is your last name? ¿Cuál es tu apellido?" at bounding box center [581, 221] width 359 height 29
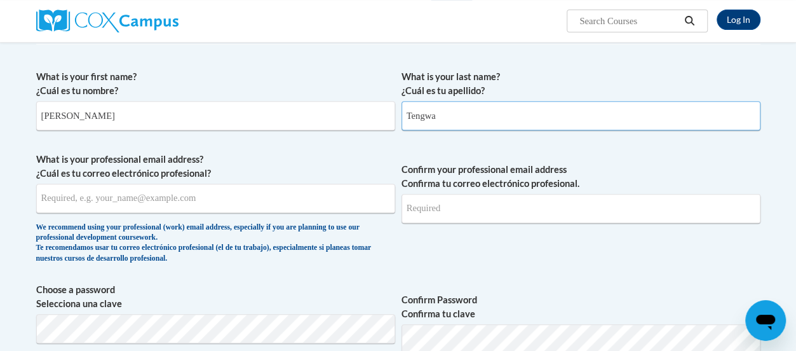
scroll to position [228, 0]
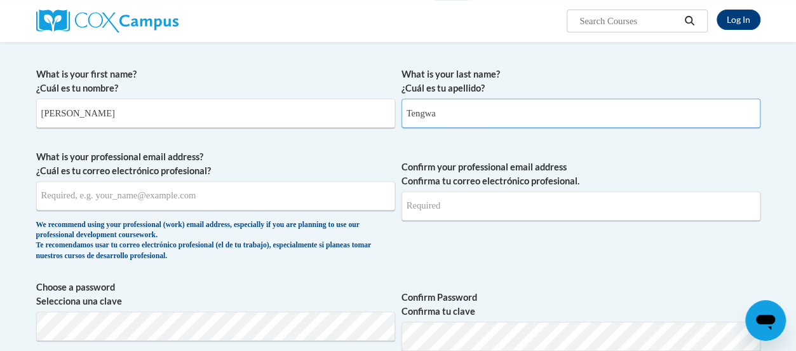
type input "Tengwa"
click at [89, 193] on input "What is your professional email address? ¿Cuál es tu correo electrónico profesi…" at bounding box center [215, 195] width 359 height 29
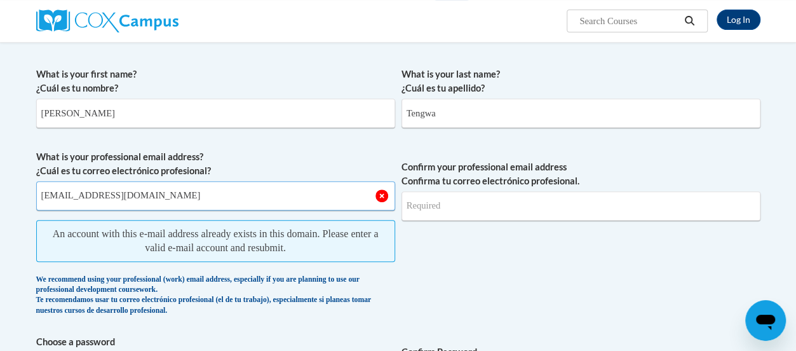
drag, startPoint x: 196, startPoint y: 197, endPoint x: 41, endPoint y: 199, distance: 155.1
click at [41, 199] on input "[EMAIL_ADDRESS][DOMAIN_NAME]" at bounding box center [215, 195] width 359 height 29
type input "[EMAIL_ADDRESS][DOMAIN_NAME]"
click at [425, 203] on input "Confirm your professional email address Confirma tu correo electrónico profesio…" at bounding box center [581, 205] width 359 height 29
type input "[EMAIL_ADDRESS][DOMAIN_NAME]"
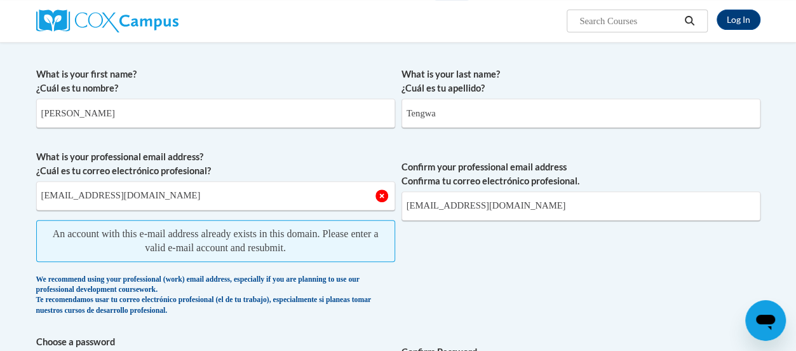
click at [341, 253] on span "An account with this e-mail address already exists in this domain. Please enter…" at bounding box center [215, 241] width 359 height 42
click at [459, 272] on span "Confirm your professional email address Confirma tu correo electrónico profesio…" at bounding box center [581, 236] width 359 height 172
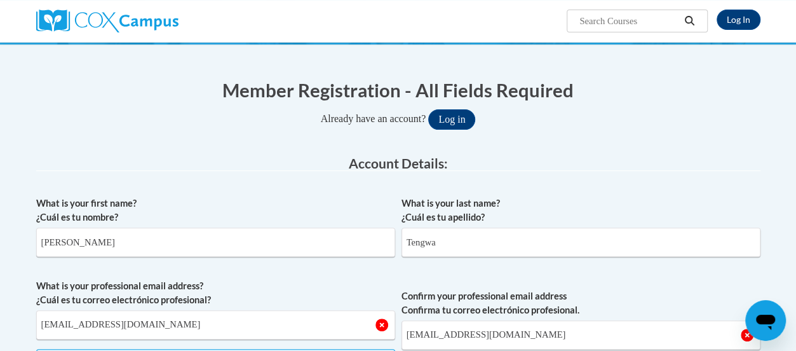
scroll to position [98, 0]
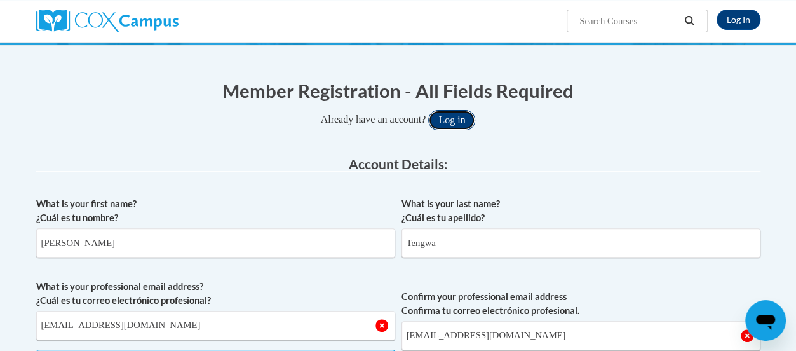
click at [470, 121] on button "Log in" at bounding box center [451, 120] width 47 height 20
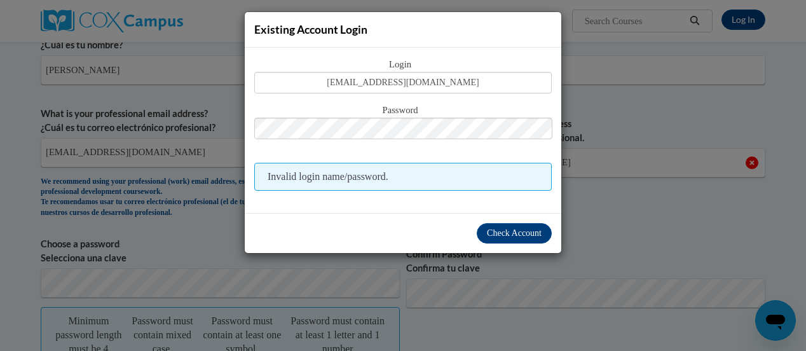
click at [399, 177] on span "Invalid login name/password." at bounding box center [402, 177] width 297 height 28
click at [508, 232] on span "Check Account" at bounding box center [514, 233] width 55 height 10
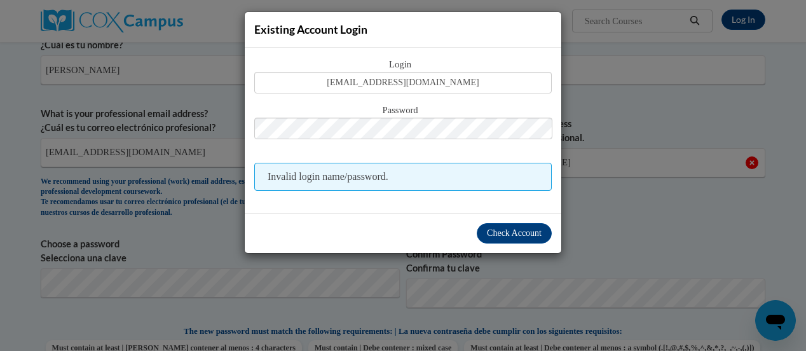
click at [599, 52] on div "Existing Account Login Login biatrice.tengwa@charterschools.ae Password Invalid…" at bounding box center [403, 175] width 806 height 351
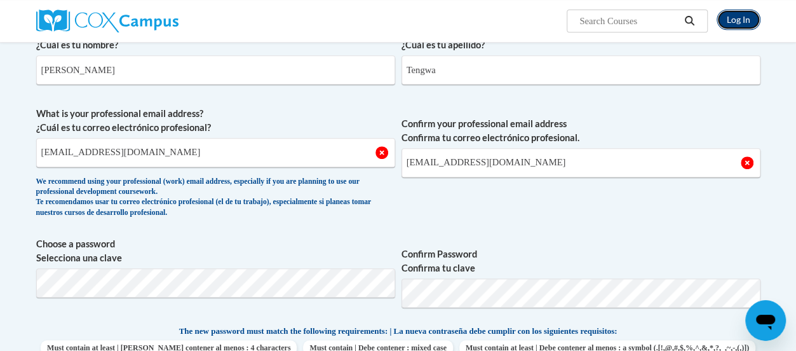
click at [740, 20] on link "Log In" at bounding box center [739, 20] width 44 height 20
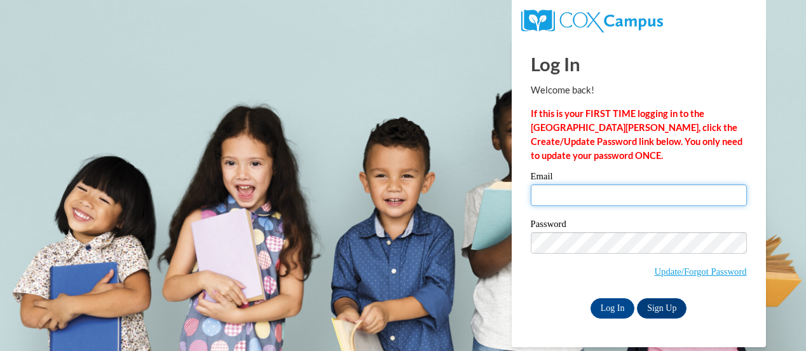
click at [558, 202] on input "Email" at bounding box center [639, 195] width 216 height 22
type input "[EMAIL_ADDRESS][DOMAIN_NAME]"
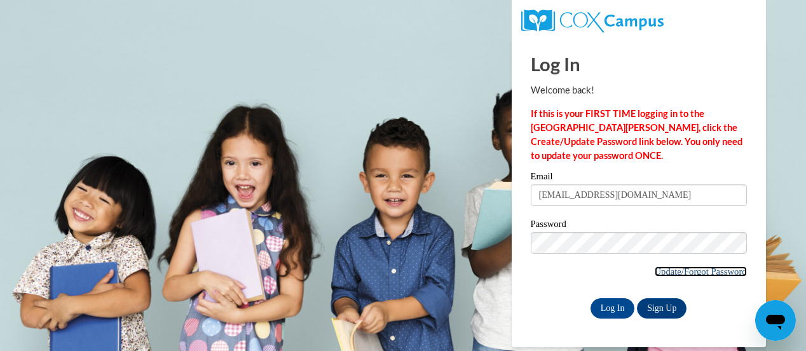
click at [700, 269] on link "Update/Forgot Password" at bounding box center [701, 271] width 92 height 10
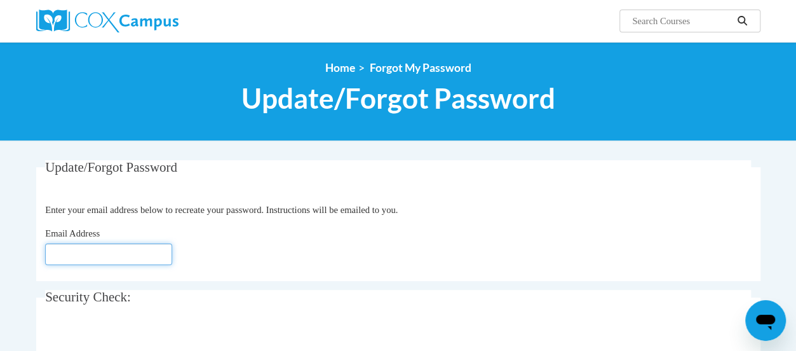
click at [67, 249] on input "Email Address" at bounding box center [108, 254] width 127 height 22
type input "biatrice.tengwa@charterschools.ae"
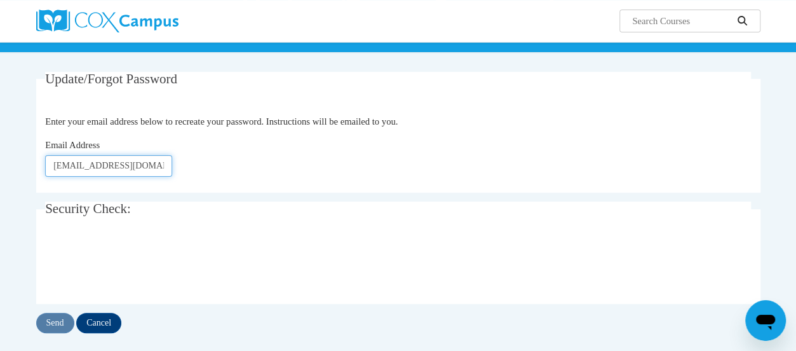
scroll to position [89, 0]
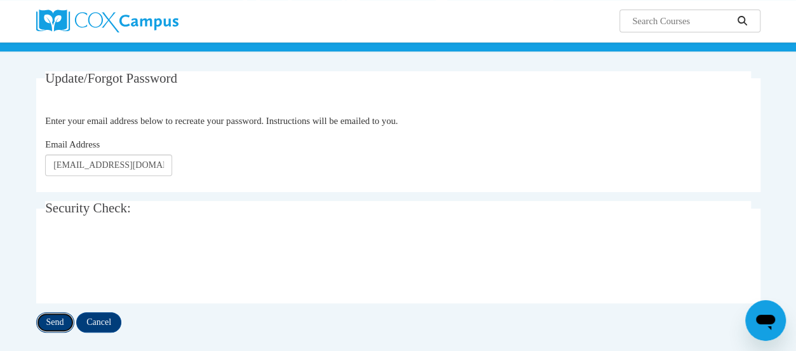
click at [59, 322] on input "Send" at bounding box center [55, 322] width 38 height 20
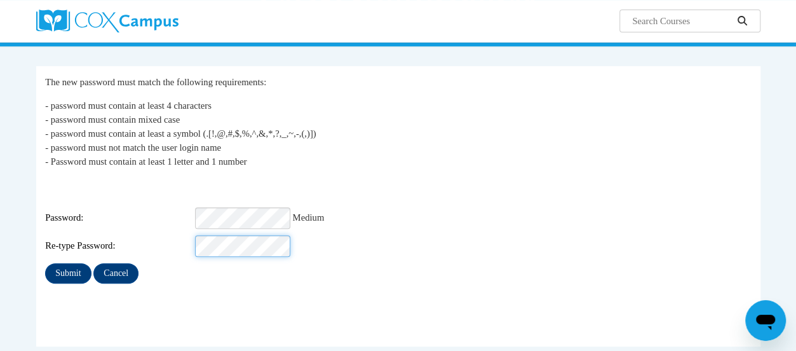
scroll to position [95, 0]
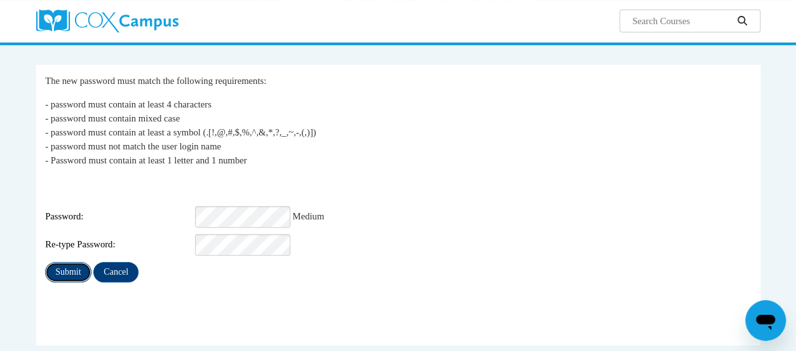
click at [55, 263] on input "Submit" at bounding box center [68, 272] width 46 height 20
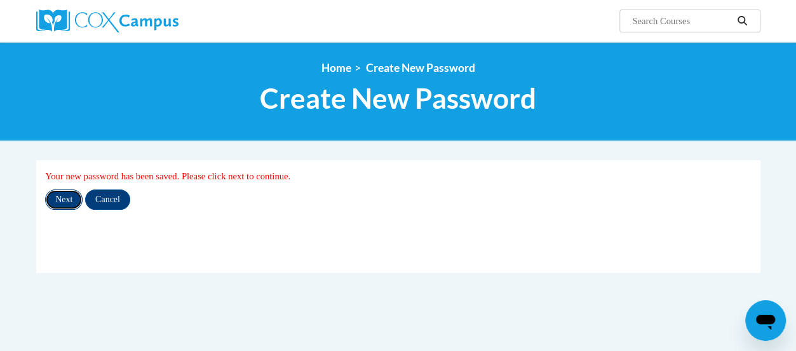
click at [66, 200] on input "Next" at bounding box center [64, 199] width 38 height 20
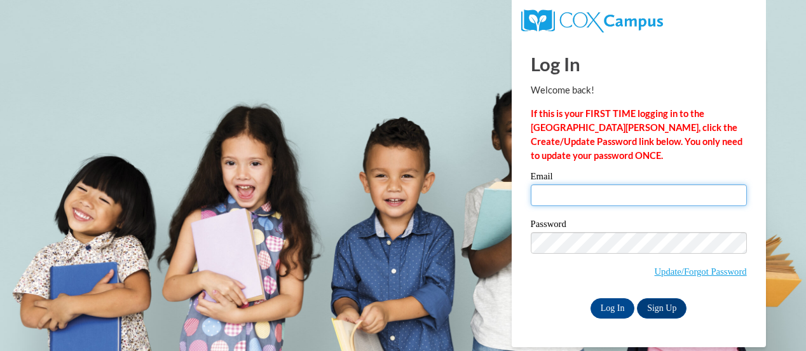
click at [545, 199] on input "Email" at bounding box center [639, 195] width 216 height 22
type input "[EMAIL_ADDRESS][DOMAIN_NAME]"
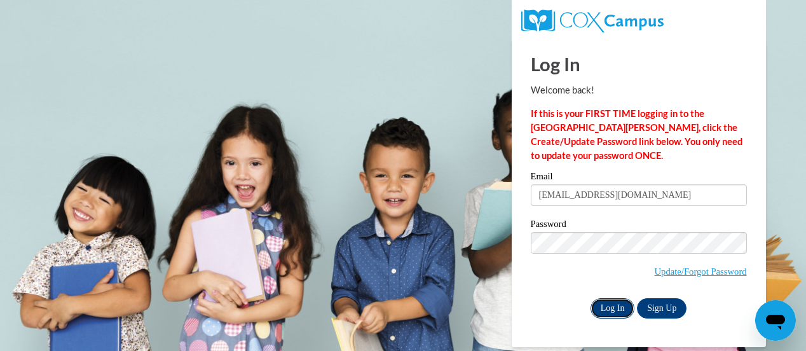
click at [624, 308] on input "Log In" at bounding box center [612, 308] width 44 height 20
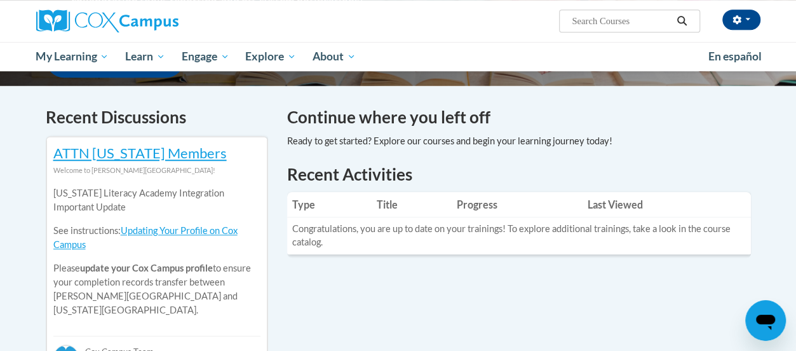
scroll to position [341, 0]
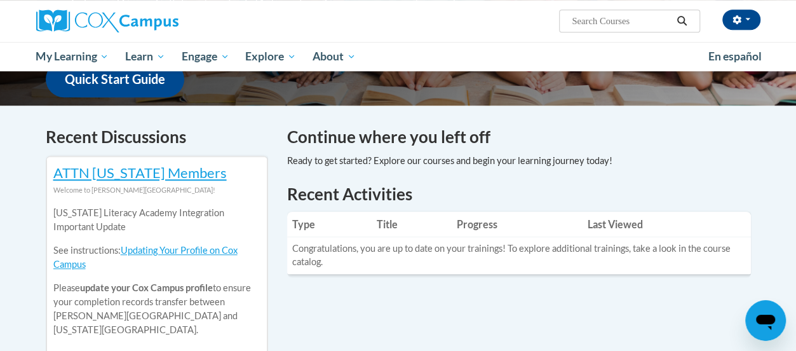
click at [576, 18] on input "Search..." at bounding box center [622, 20] width 102 height 15
paste input "biatrice.tengwa@charterschools.ae"
type input "b"
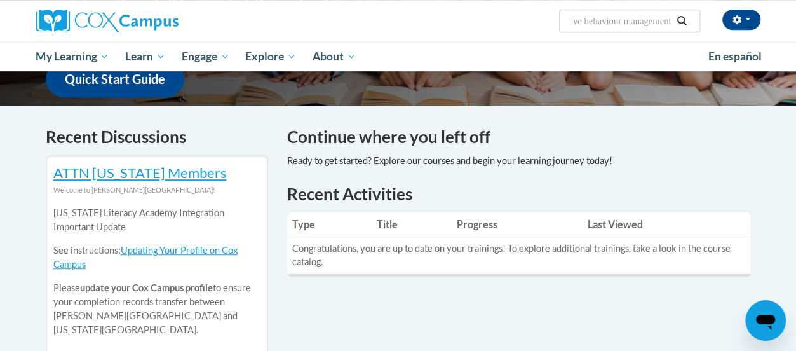
scroll to position [0, 32]
click at [603, 20] on input "positive behaviour management" at bounding box center [622, 20] width 102 height 15
type input "positive behavior management"
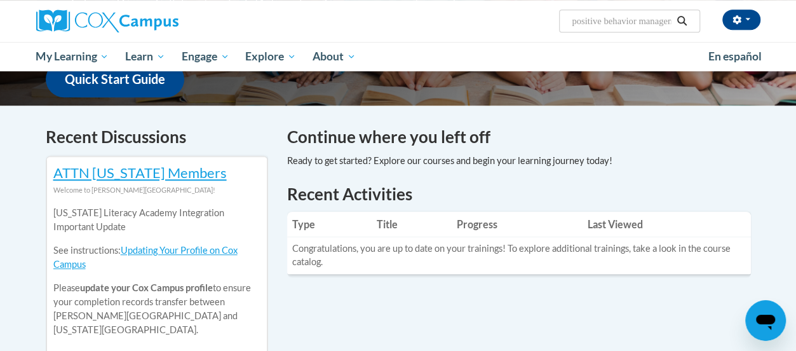
click at [683, 19] on icon "Search" at bounding box center [681, 21] width 11 height 10
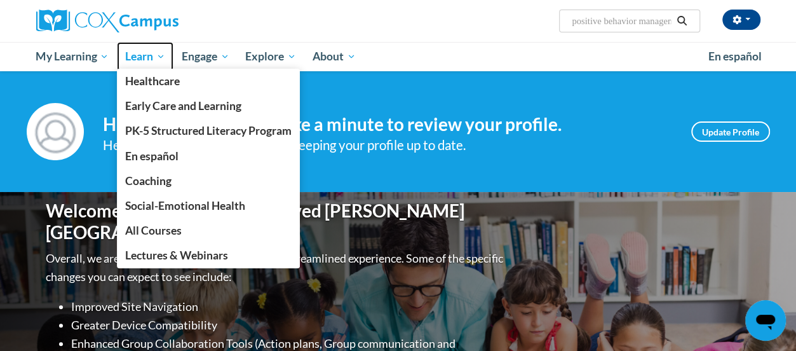
click at [140, 65] on link "Learn" at bounding box center [145, 56] width 57 height 29
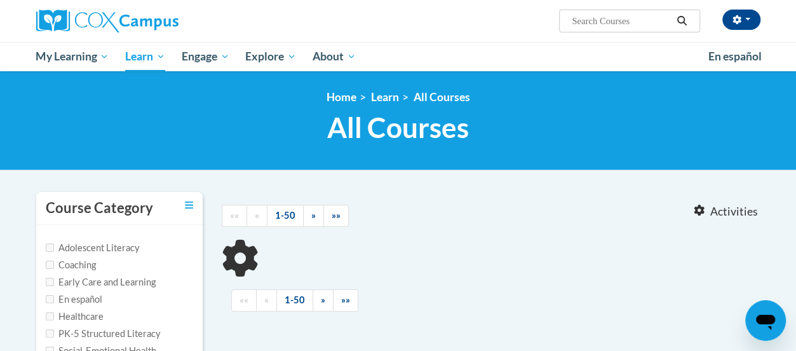
type input "positive behavior management"
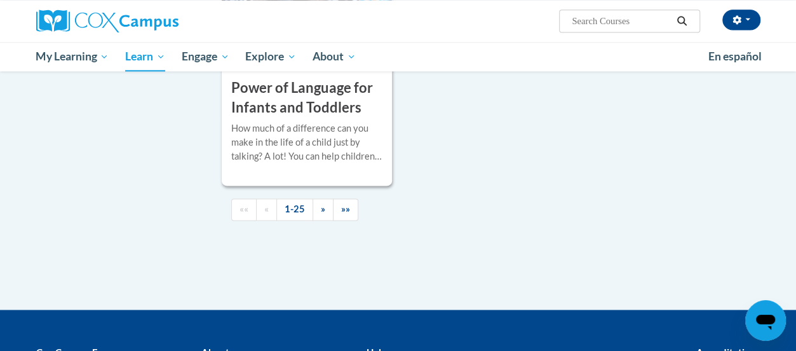
scroll to position [3270, 0]
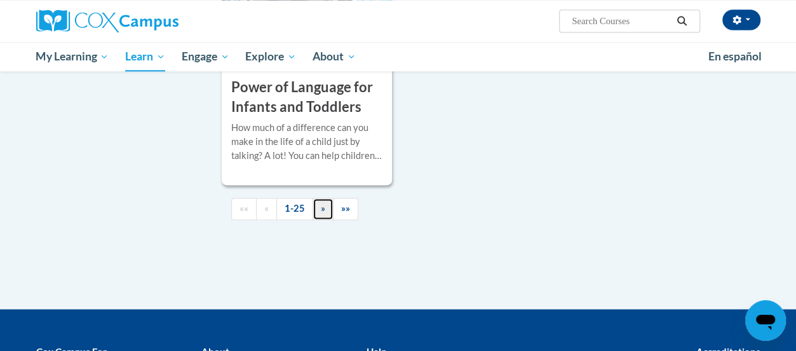
click at [318, 198] on link "»" at bounding box center [323, 209] width 21 height 22
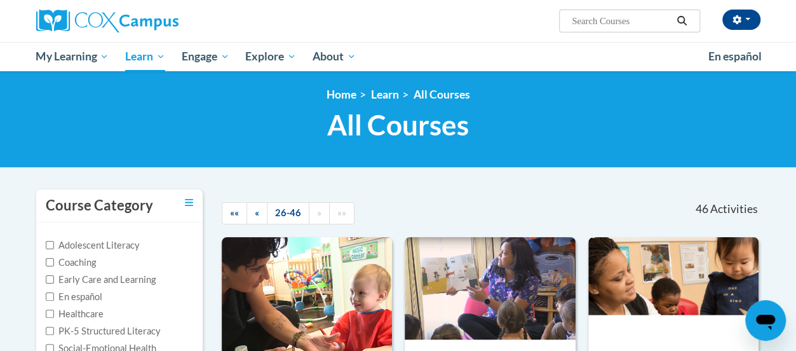
scroll to position [0, 0]
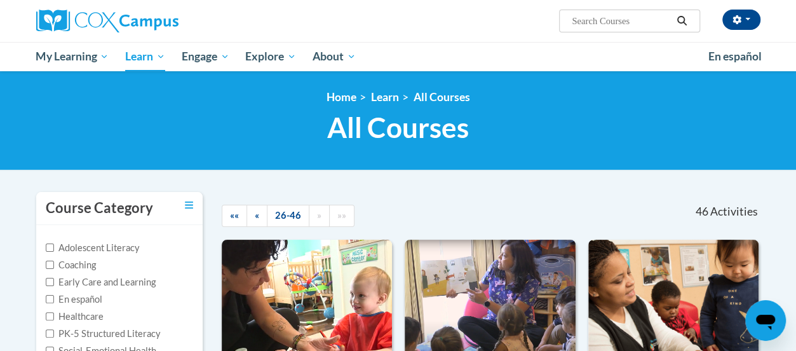
click at [582, 22] on input "Search..." at bounding box center [622, 20] width 102 height 15
type input "behavior"
click at [684, 18] on icon "Search" at bounding box center [681, 21] width 11 height 10
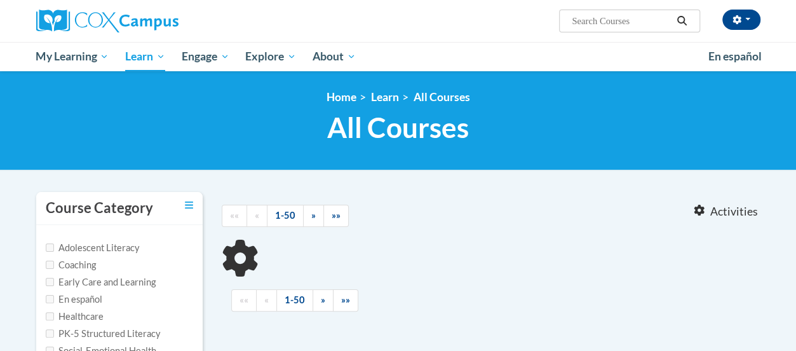
type input "behavior"
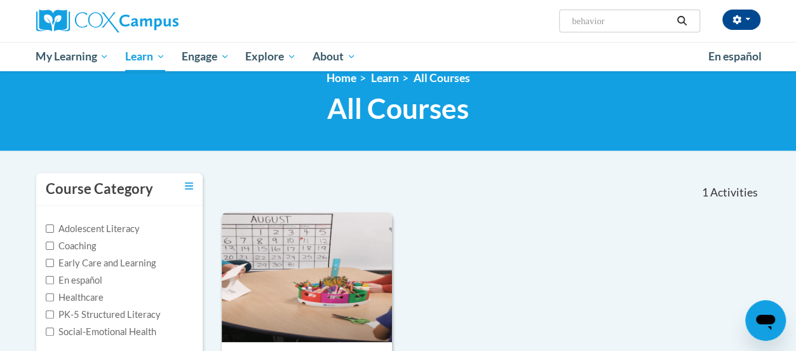
scroll to position [18, 0]
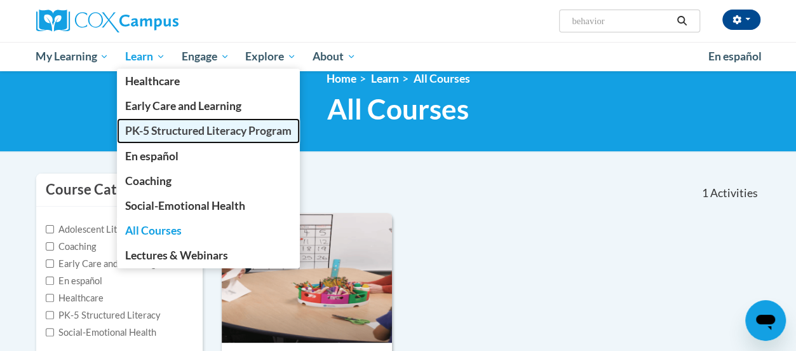
click at [192, 128] on span "PK-5 Structured Literacy Program" at bounding box center [208, 130] width 167 height 13
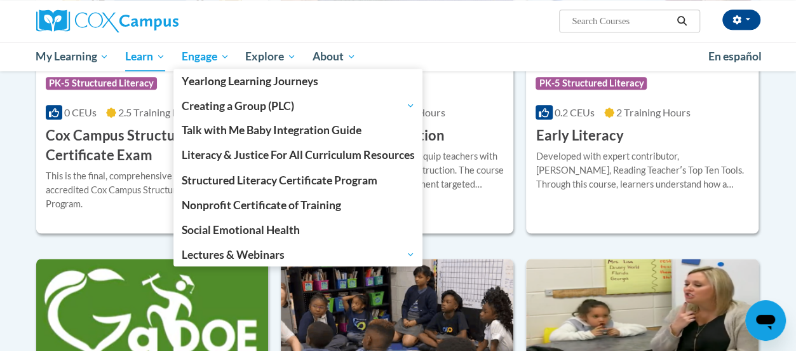
scroll to position [525, 0]
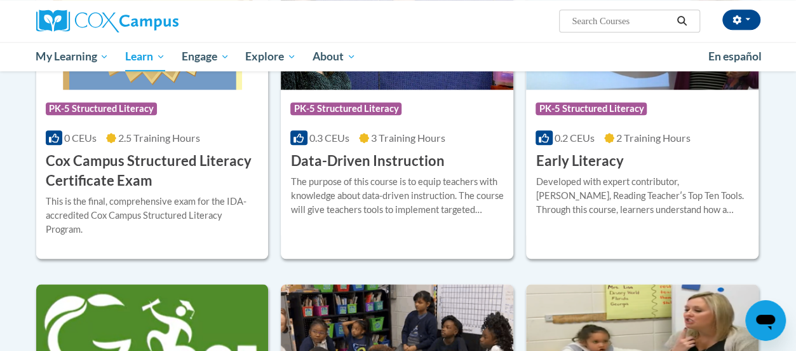
click at [596, 16] on input "Search..." at bounding box center [622, 20] width 102 height 15
type input "positive behavior management"
click at [684, 20] on icon "Search" at bounding box center [681, 21] width 11 height 10
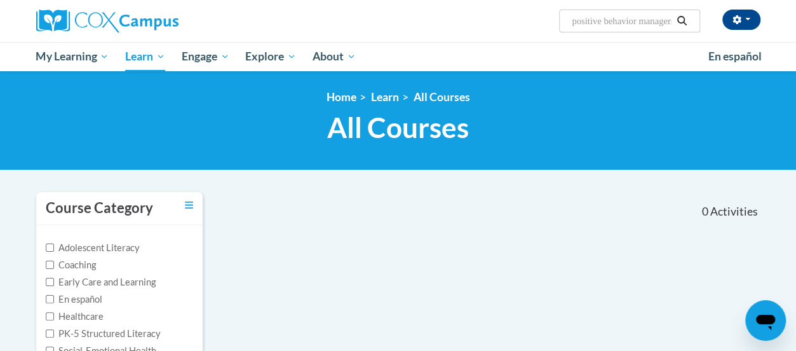
drag, startPoint x: 671, startPoint y: 21, endPoint x: 567, endPoint y: 13, distance: 104.5
click at [567, 13] on span "Search Search... positive behavior management" at bounding box center [629, 21] width 140 height 23
click at [600, 23] on input "ement" at bounding box center [622, 20] width 102 height 15
type input "e"
paste input "Positive Behavior Management for Teachers:"
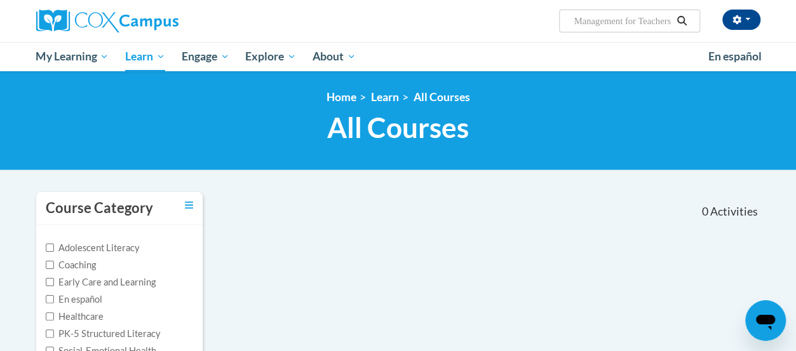
scroll to position [0, 80]
type input "Positive Behavior Management for Teachers"
click at [681, 18] on icon "Search" at bounding box center [681, 21] width 11 height 10
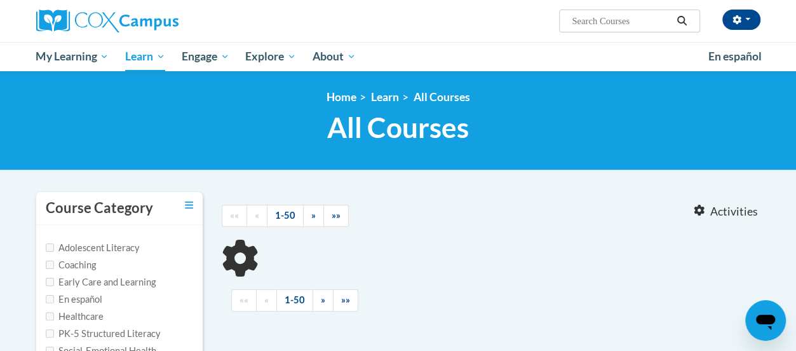
type input "Positive Behavior Management for Teachers"
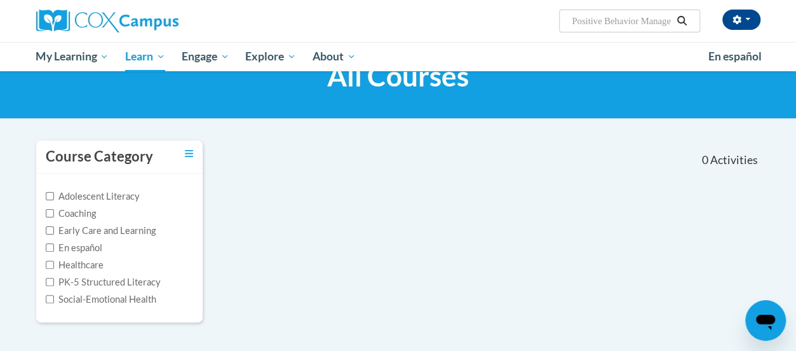
scroll to position [54, 0]
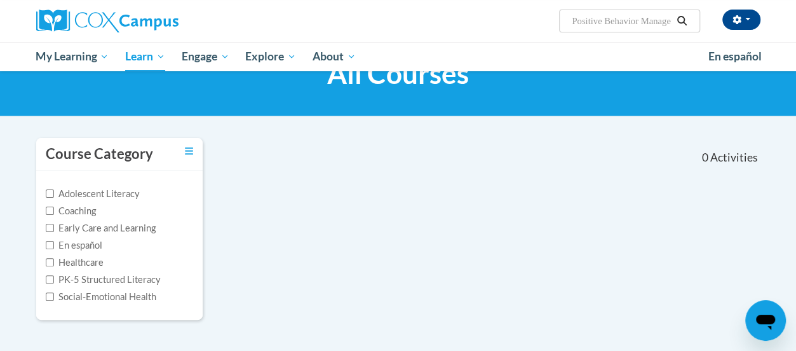
click at [51, 222] on label "Early Care and Learning" at bounding box center [101, 228] width 110 height 14
click at [51, 224] on input "Early Care and Learning" at bounding box center [50, 228] width 8 height 8
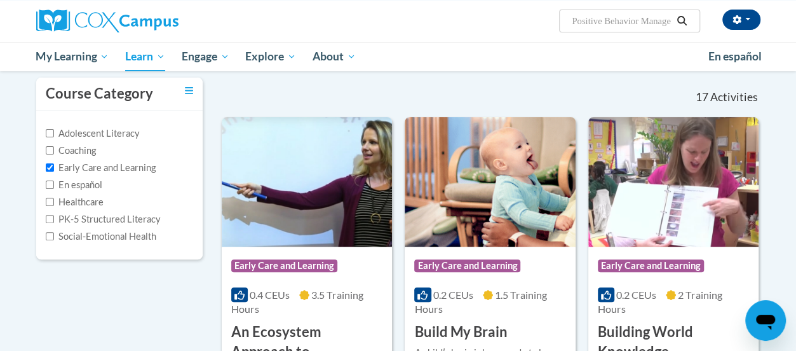
scroll to position [104, 0]
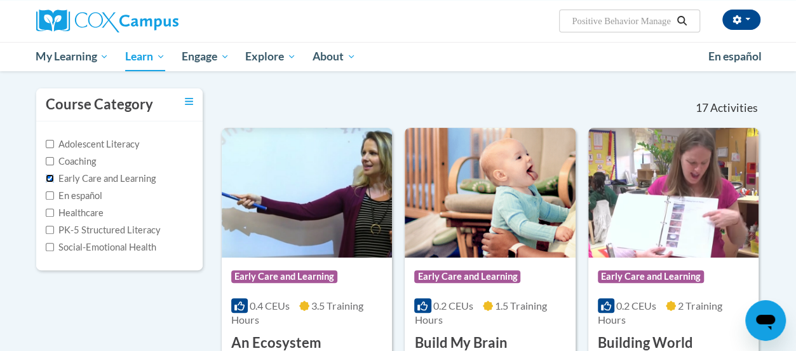
click at [51, 177] on input "Early Care and Learning" at bounding box center [50, 178] width 8 height 8
checkbox input "false"
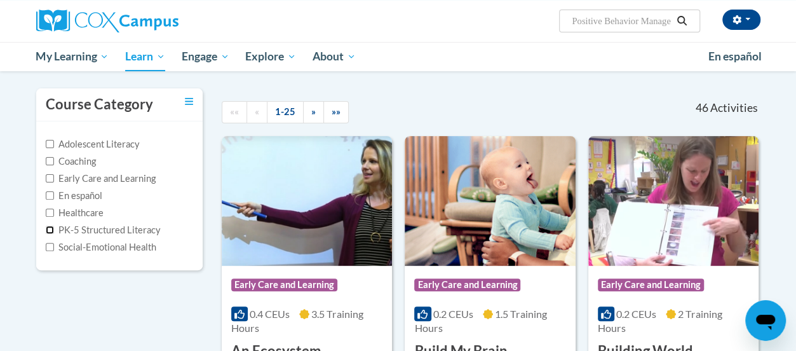
click at [49, 229] on input "PK-5 Structured Literacy" at bounding box center [50, 230] width 8 height 8
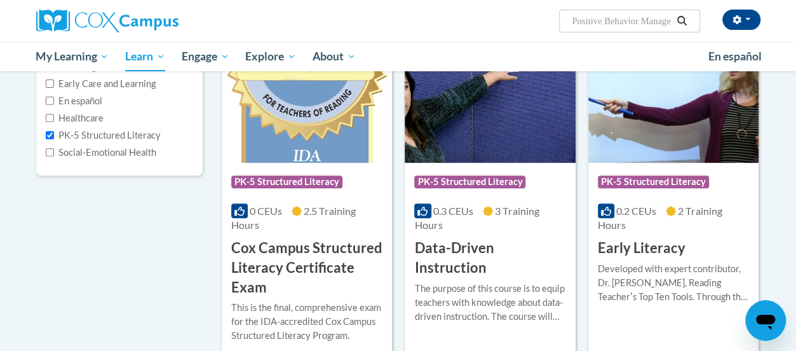
scroll to position [195, 0]
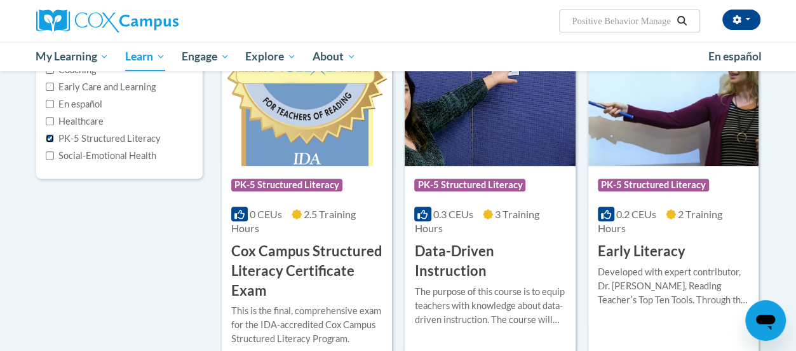
click at [53, 138] on input "PK-5 Structured Literacy" at bounding box center [50, 138] width 8 height 8
checkbox input "false"
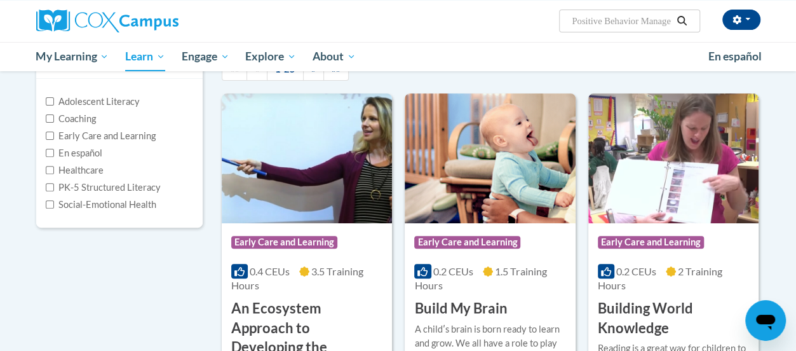
scroll to position [146, 0]
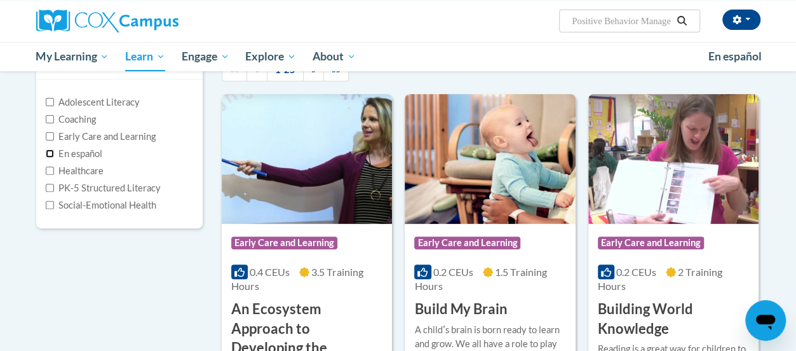
click at [51, 152] on input "En español" at bounding box center [50, 153] width 8 height 8
checkbox input "true"
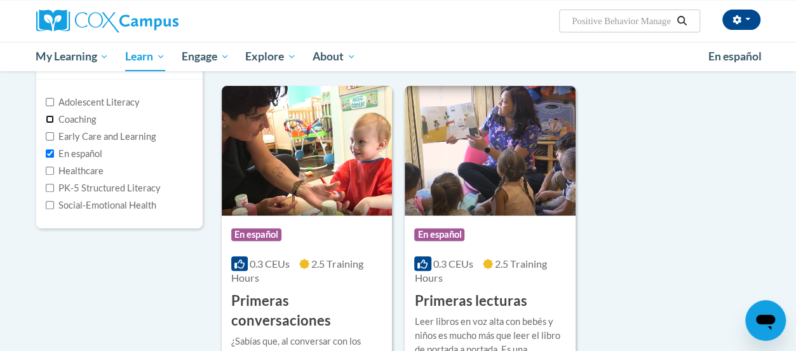
click at [47, 119] on input "Coaching" at bounding box center [50, 119] width 8 height 8
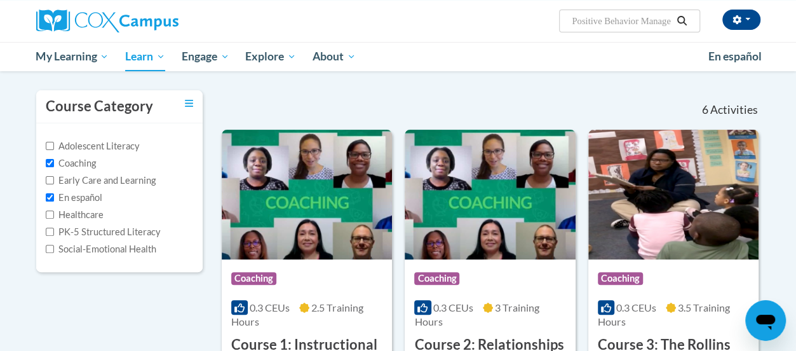
scroll to position [100, 0]
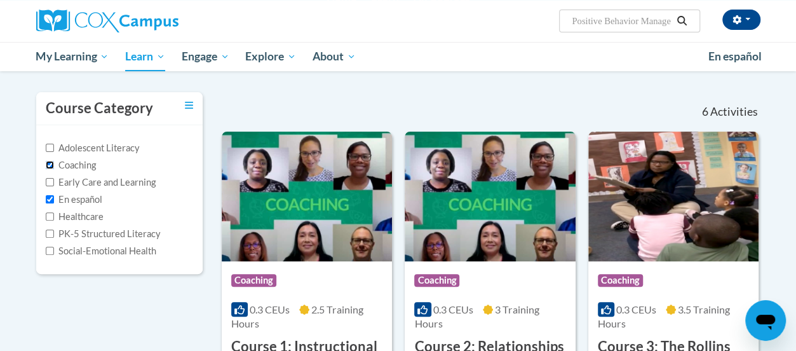
click at [51, 164] on input "Coaching" at bounding box center [50, 165] width 8 height 8
checkbox input "false"
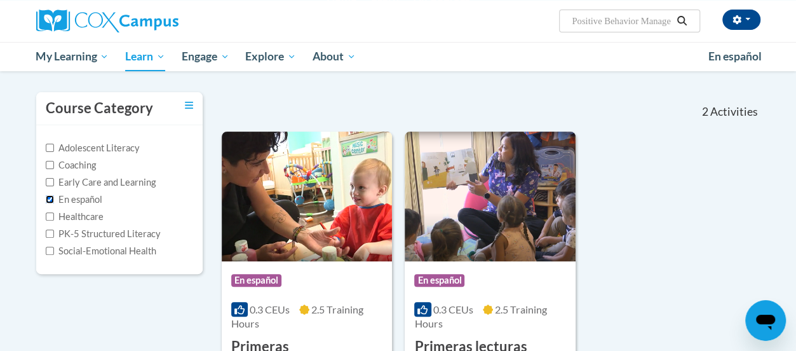
click at [51, 196] on input "En español" at bounding box center [50, 199] width 8 height 8
checkbox input "false"
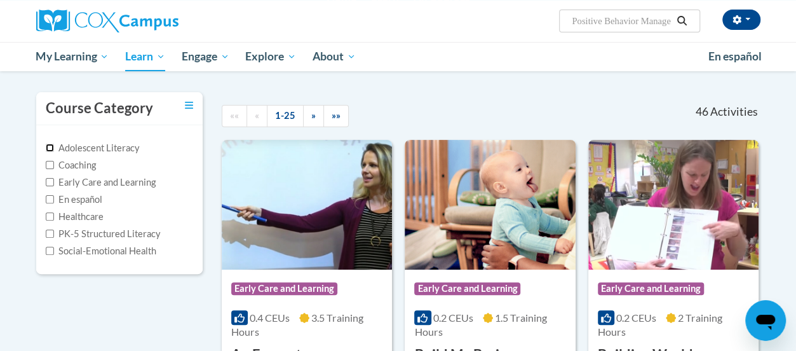
click at [50, 146] on input "Adolescent Literacy" at bounding box center [50, 148] width 8 height 8
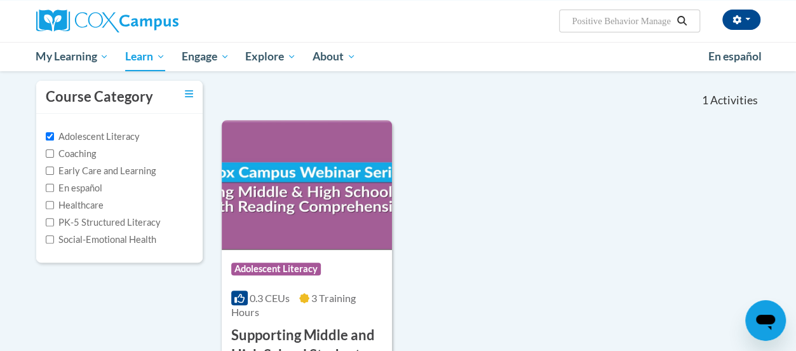
scroll to position [110, 0]
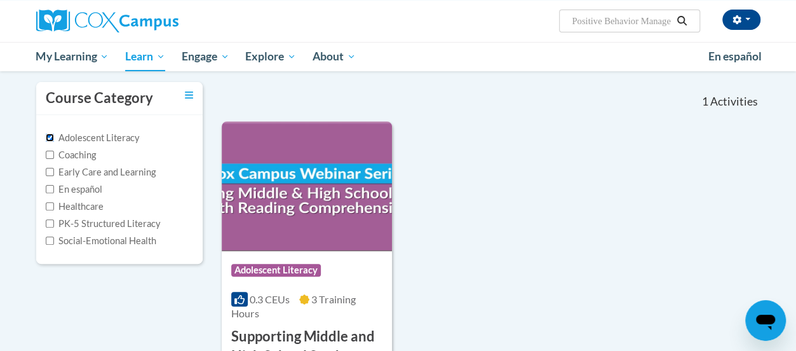
click at [48, 137] on input "Adolescent Literacy" at bounding box center [50, 137] width 8 height 8
checkbox input "false"
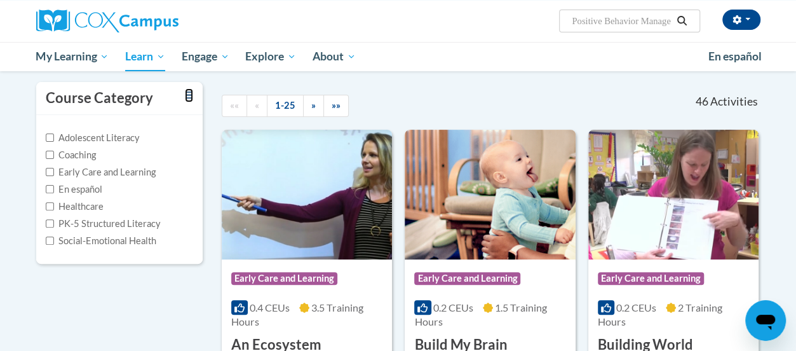
click at [190, 93] on icon "Toggle collapse" at bounding box center [189, 95] width 8 height 10
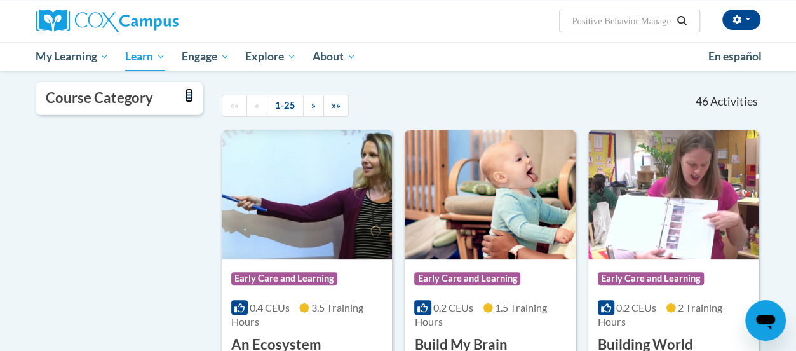
click at [190, 93] on icon "Toggle collapse" at bounding box center [189, 95] width 8 height 10
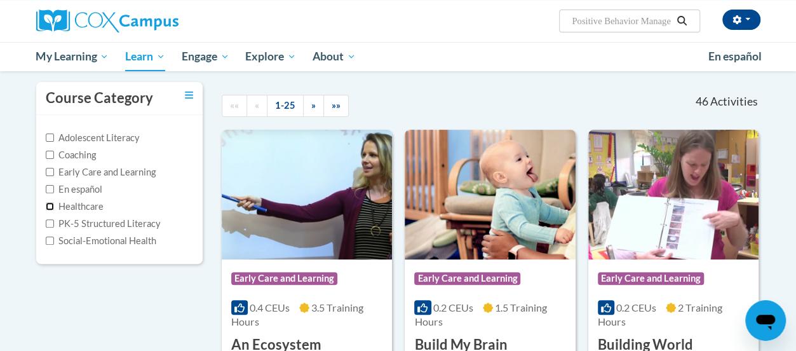
click at [51, 205] on input "Healthcare" at bounding box center [50, 206] width 8 height 8
checkbox input "true"
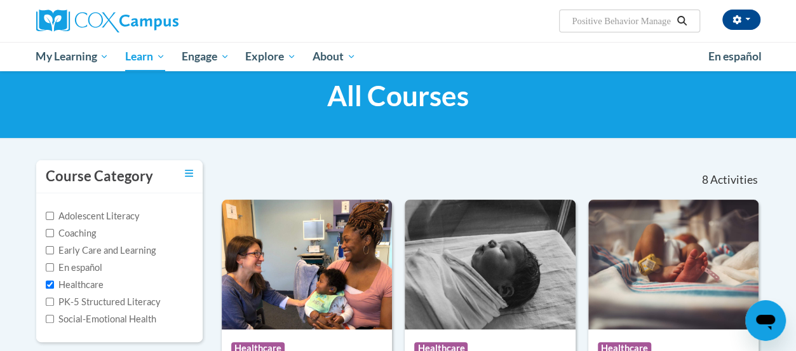
scroll to position [0, 0]
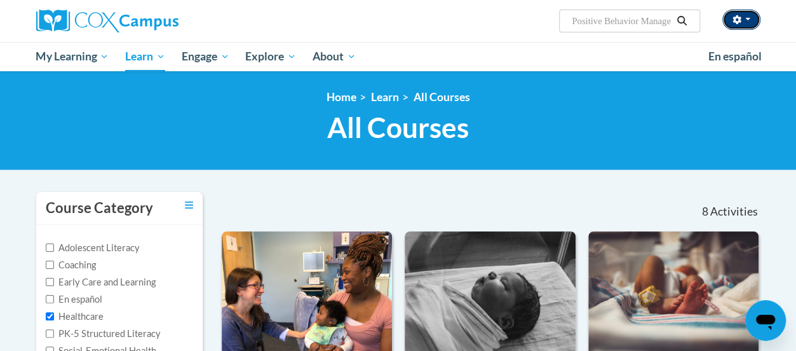
click at [748, 20] on span "button" at bounding box center [748, 19] width 5 height 3
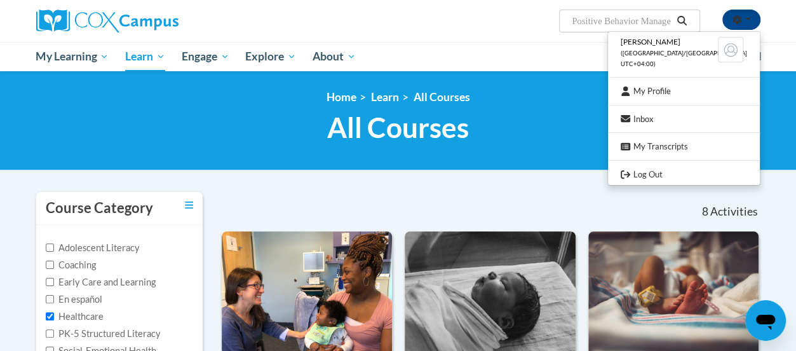
click at [573, 53] on ul "My Learning My Learning My Course Progress Certificates My Action Plans Group D…" at bounding box center [364, 56] width 672 height 29
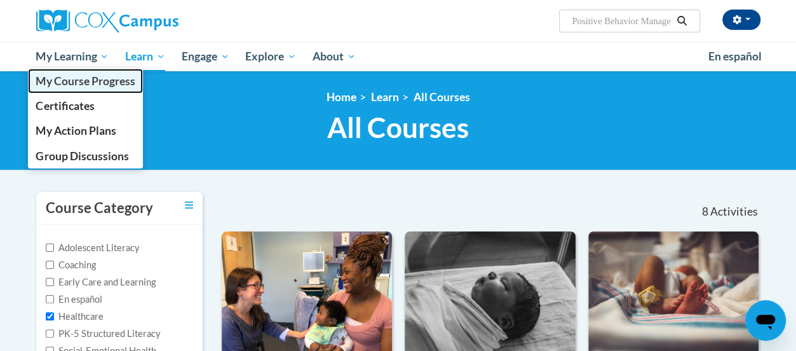
click at [83, 80] on span "My Course Progress" at bounding box center [85, 80] width 99 height 13
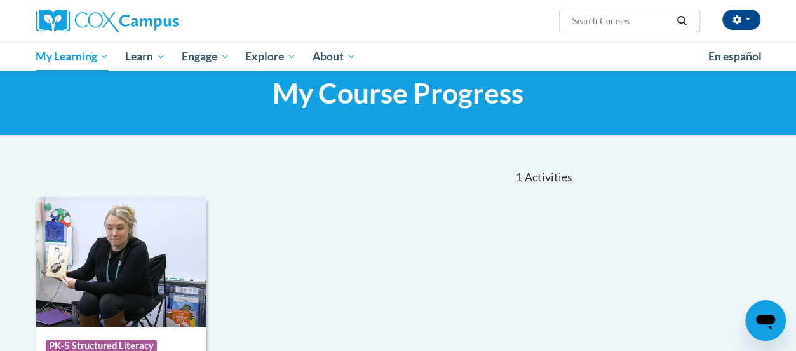
scroll to position [34, 0]
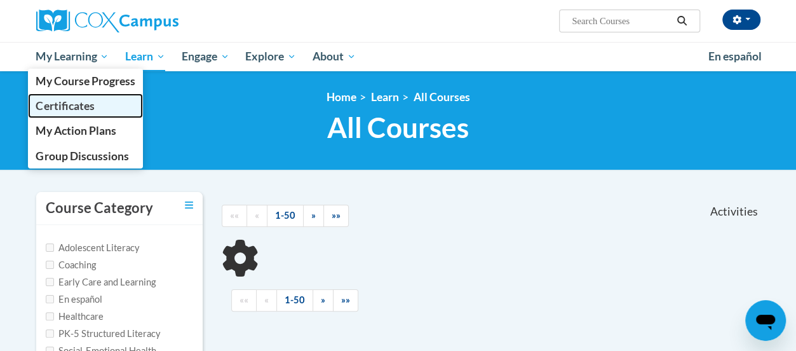
click at [85, 104] on span "Certificates" at bounding box center [65, 105] width 58 height 13
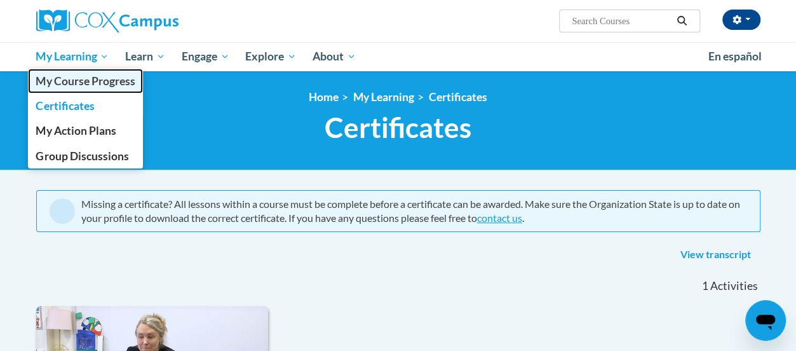
click at [77, 81] on span "My Course Progress" at bounding box center [85, 80] width 99 height 13
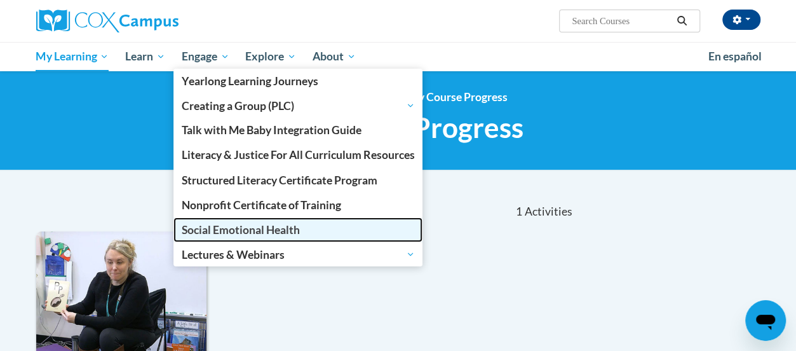
click at [252, 226] on span "Social Emotional Health" at bounding box center [241, 229] width 118 height 13
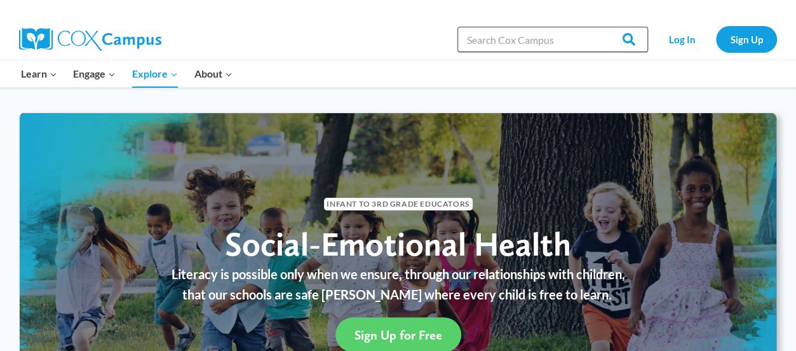
click at [529, 40] on input "Search in [URL][DOMAIN_NAME]" at bounding box center [553, 39] width 191 height 25
type input "b"
